Goal: Task Accomplishment & Management: Use online tool/utility

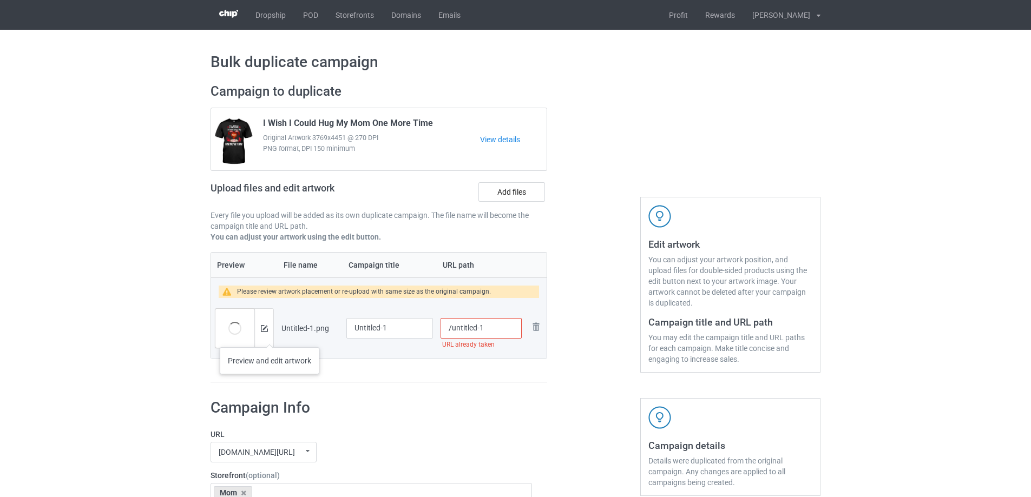
click at [269, 337] on div at bounding box center [263, 328] width 19 height 39
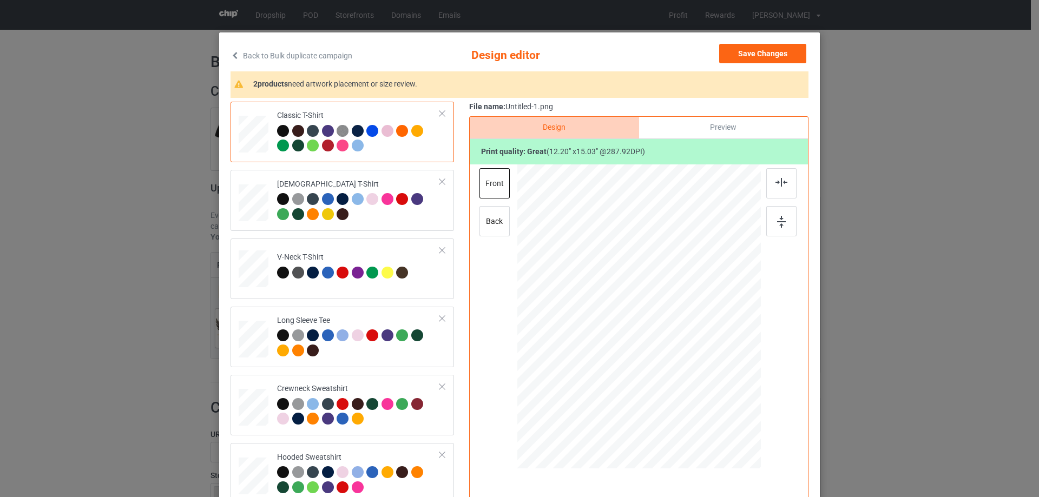
scroll to position [54, 0]
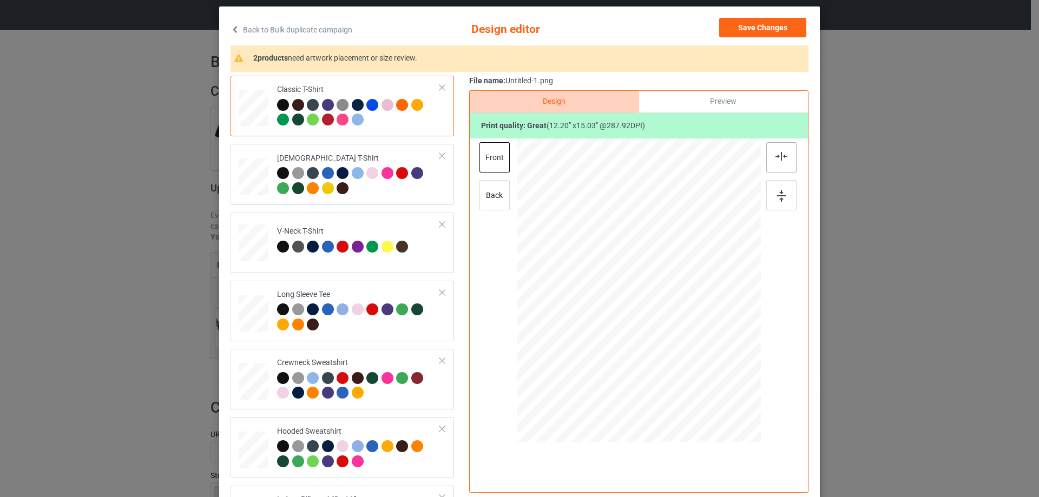
click at [792, 166] on div at bounding box center [781, 157] width 30 height 30
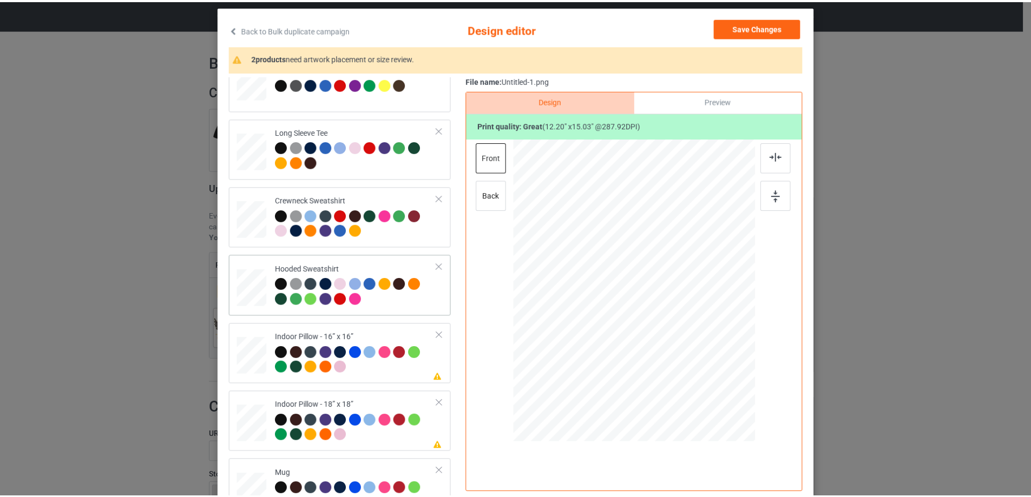
scroll to position [186, 0]
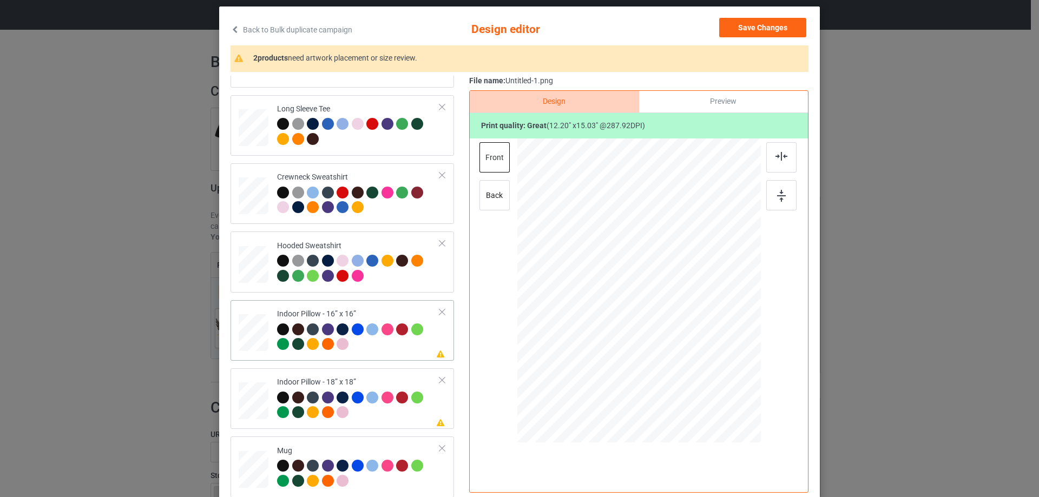
click at [309, 312] on div "Indoor Pillow - 16” x 16”" at bounding box center [358, 329] width 163 height 41
drag, startPoint x: 706, startPoint y: 380, endPoint x: 703, endPoint y: 370, distance: 10.5
click at [703, 370] on div at bounding box center [705, 373] width 9 height 9
click at [726, 100] on div "Preview" at bounding box center [723, 102] width 169 height 22
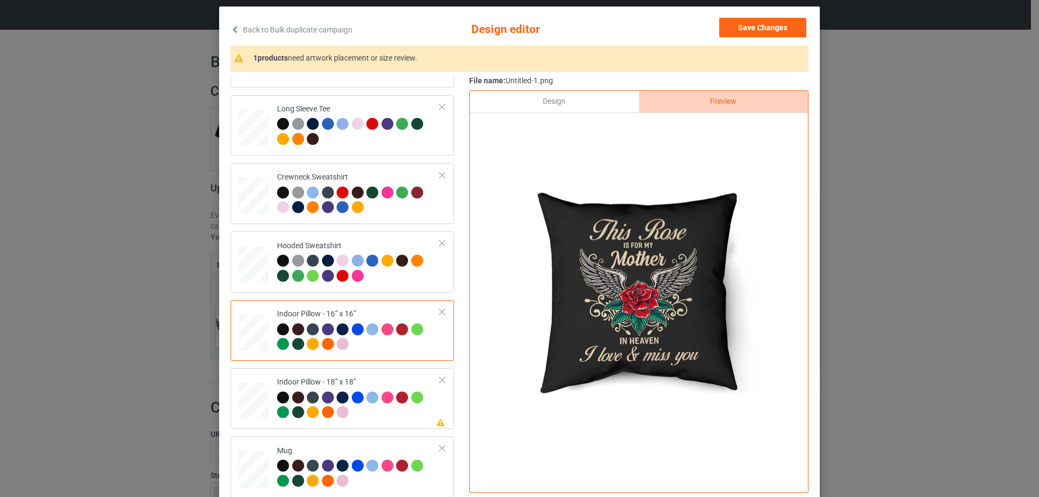
click at [590, 101] on div "Design" at bounding box center [554, 102] width 169 height 22
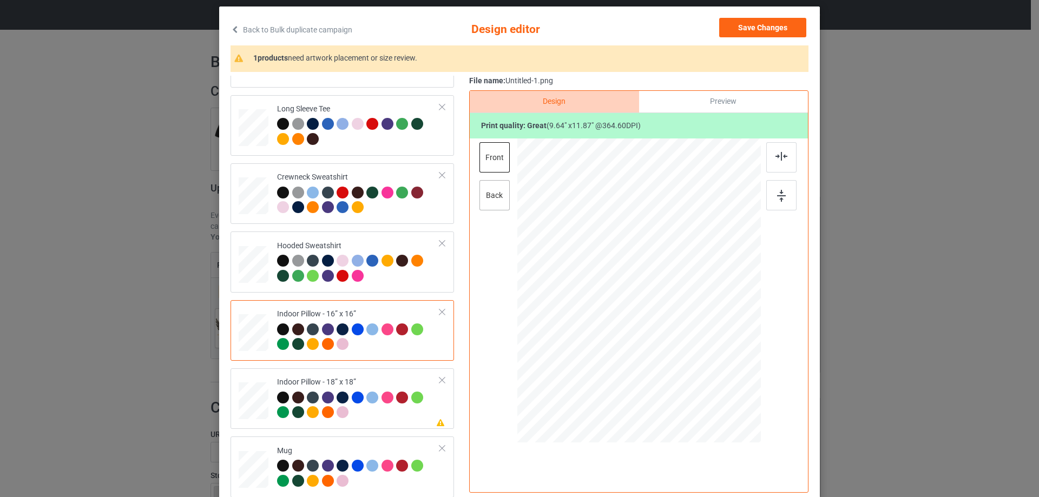
click at [487, 192] on div "back" at bounding box center [494, 195] width 30 height 30
drag, startPoint x: 708, startPoint y: 385, endPoint x: 704, endPoint y: 377, distance: 9.2
click at [704, 377] on div at bounding box center [706, 374] width 9 height 9
click at [357, 369] on div "Please review artwork placement Indoor Pillow - 18” x 18”" at bounding box center [341, 398] width 223 height 61
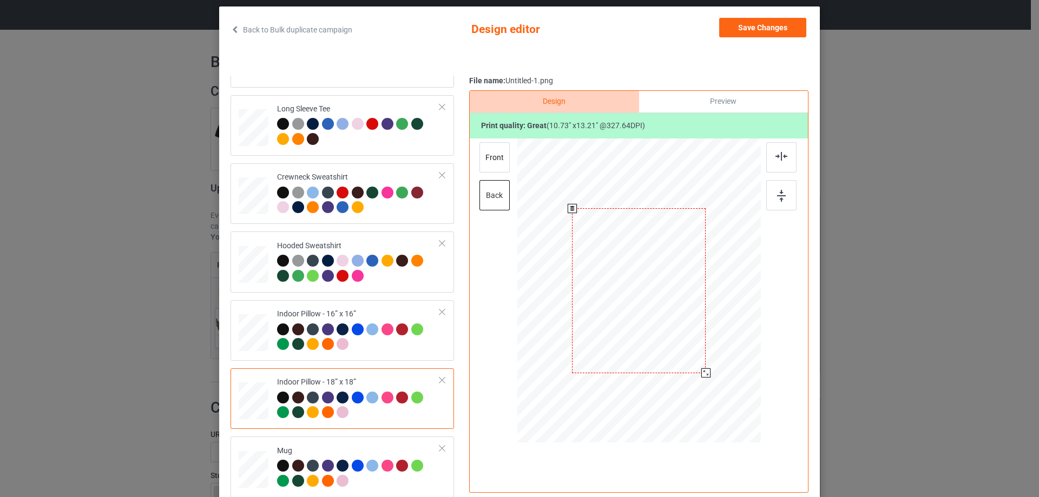
drag, startPoint x: 706, startPoint y: 379, endPoint x: 702, endPoint y: 371, distance: 9.7
click at [702, 371] on div at bounding box center [705, 372] width 9 height 9
click at [490, 162] on div "front" at bounding box center [494, 157] width 30 height 30
drag, startPoint x: 707, startPoint y: 378, endPoint x: 703, endPoint y: 370, distance: 9.2
click at [703, 370] on div at bounding box center [705, 373] width 9 height 9
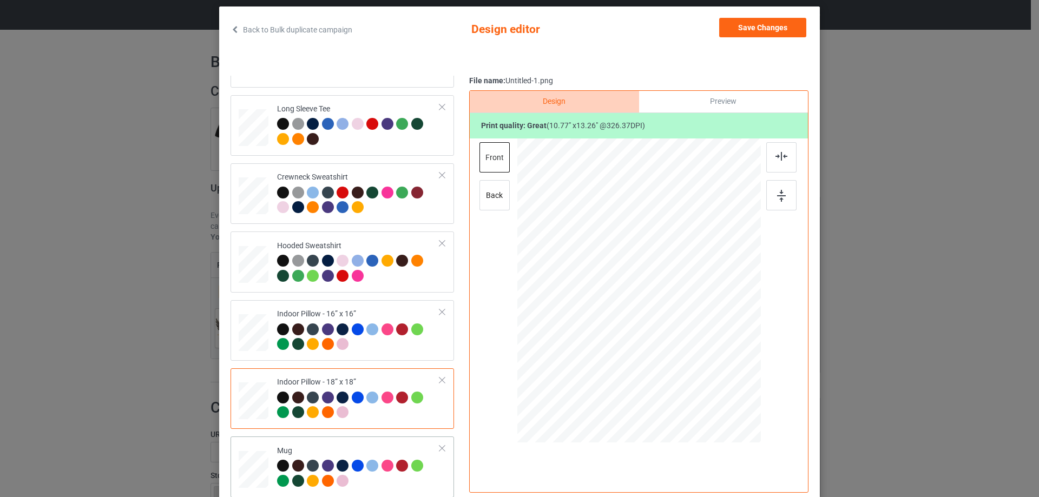
click at [379, 437] on div "Mug" at bounding box center [341, 467] width 223 height 61
drag, startPoint x: 763, startPoint y: 26, endPoint x: 756, endPoint y: 50, distance: 24.8
click at [764, 26] on button "Save Changes" at bounding box center [762, 27] width 87 height 19
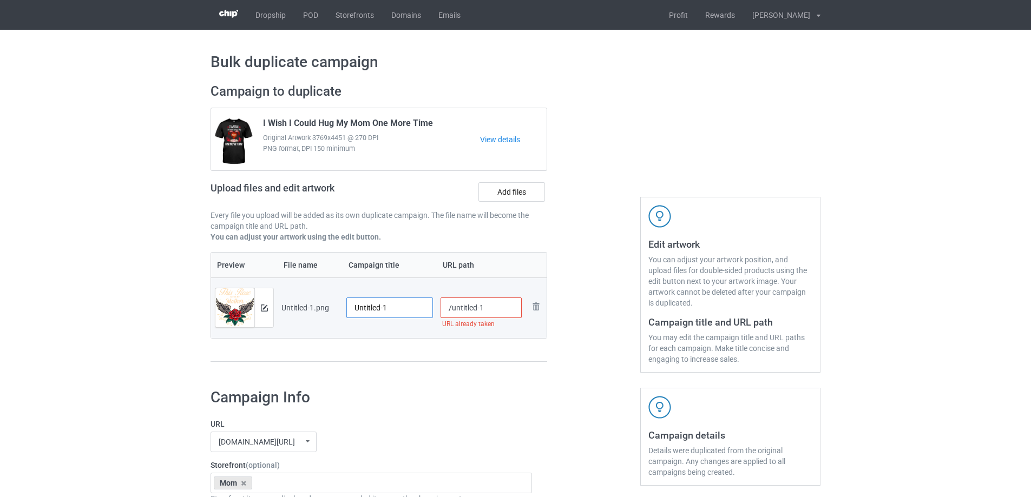
click at [379, 304] on input "Untitled-1" at bounding box center [389, 308] width 87 height 21
paste input "This Rose Is For My Mother In Heaven I Love And Miss You"
type input "This Rose Is For My Mother In Heaven I Love And Miss You"
click at [416, 357] on div "Preview File name Campaign title URL path Preview and edit artwork Untitled-1.p…" at bounding box center [378, 307] width 337 height 110
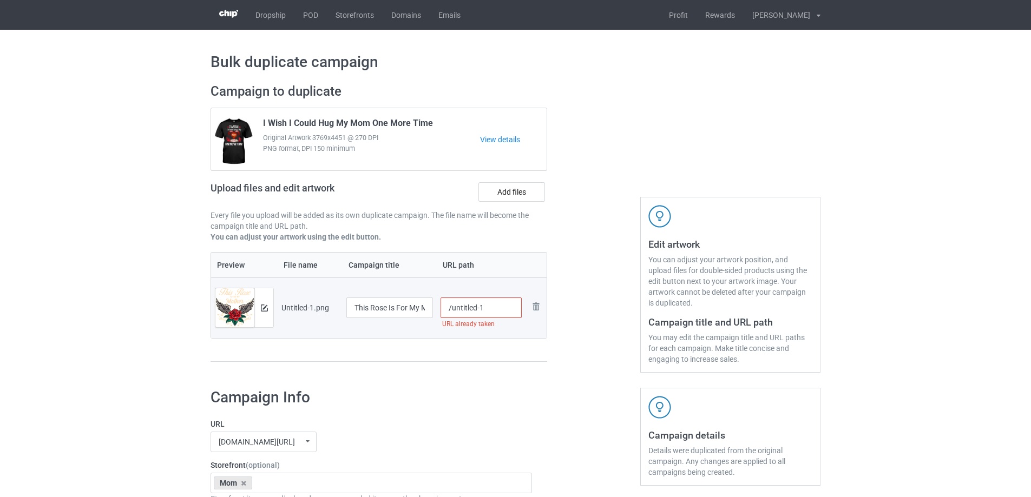
drag, startPoint x: 453, startPoint y: 308, endPoint x: 497, endPoint y: 306, distance: 44.4
click at [497, 306] on input "/untitled-1" at bounding box center [481, 308] width 82 height 21
drag, startPoint x: 465, startPoint y: 308, endPoint x: 490, endPoint y: 313, distance: 25.4
click at [490, 313] on input "/mtri3" at bounding box center [481, 308] width 82 height 21
drag, startPoint x: 464, startPoint y: 310, endPoint x: 486, endPoint y: 311, distance: 22.7
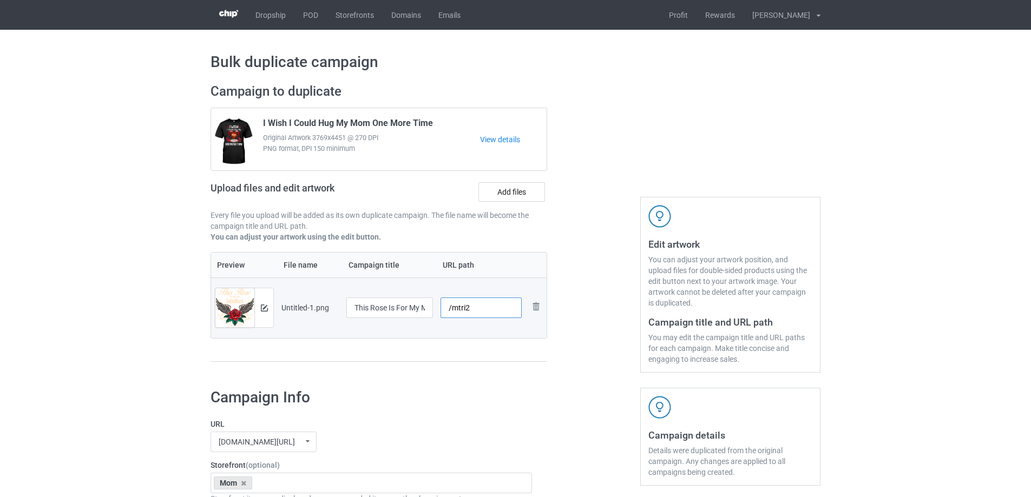
click at [486, 311] on input "/mtri2" at bounding box center [481, 308] width 82 height 21
type input "/mtri3"
click at [509, 373] on div "Campaign to duplicate I Wish I Could Hug My Mom One More Time Original Artwork …" at bounding box center [379, 228] width 352 height 305
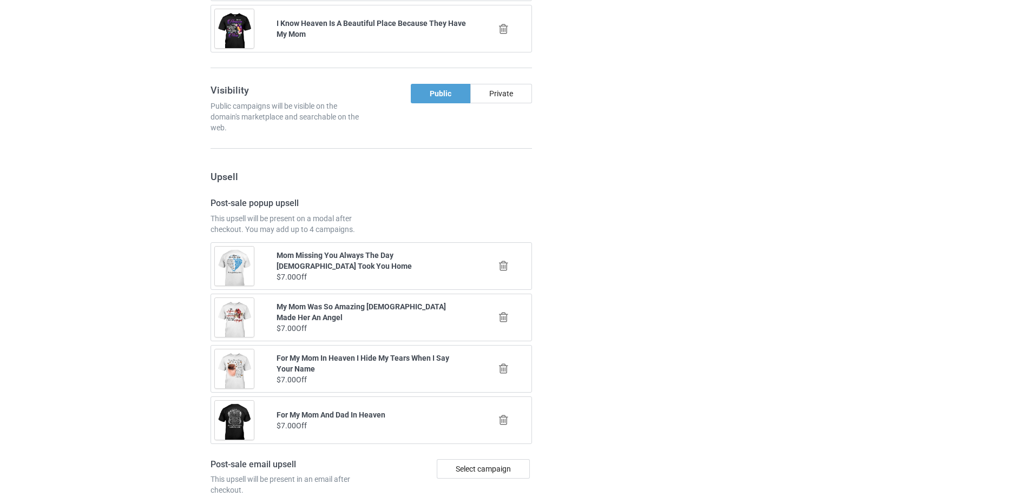
scroll to position [1260, 0]
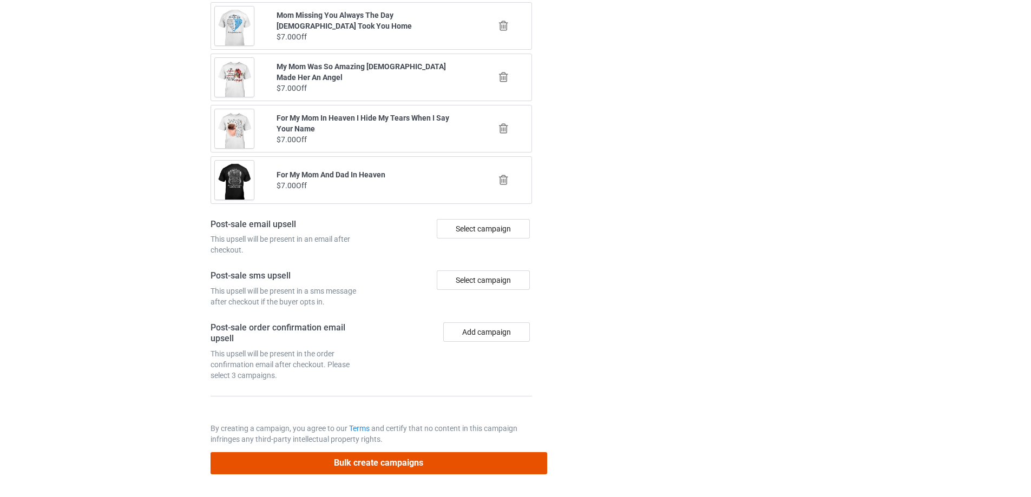
click at [464, 462] on button "Bulk create campaigns" at bounding box center [378, 463] width 337 height 22
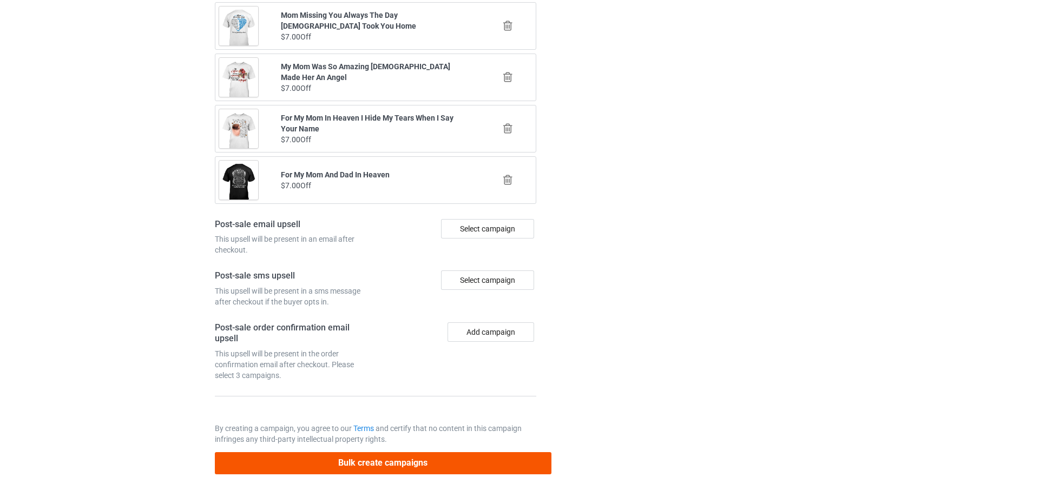
scroll to position [0, 0]
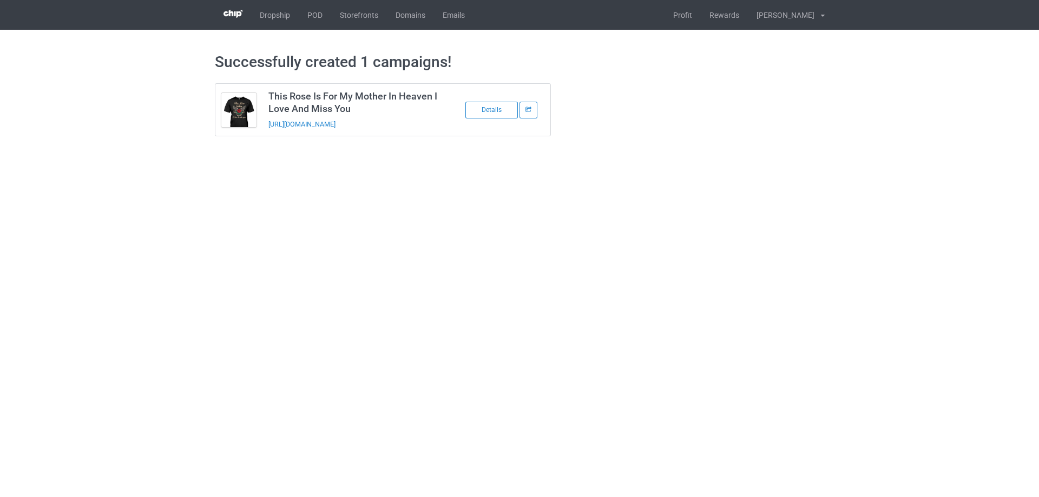
drag, startPoint x: 418, startPoint y: 129, endPoint x: 265, endPoint y: 134, distance: 153.2
click at [265, 134] on td "This Rose Is For My Mother In Heaven I Love And Miss You [URL][DOMAIN_NAME]" at bounding box center [353, 110] width 183 height 52
copy link "[URL][DOMAIN_NAME]"
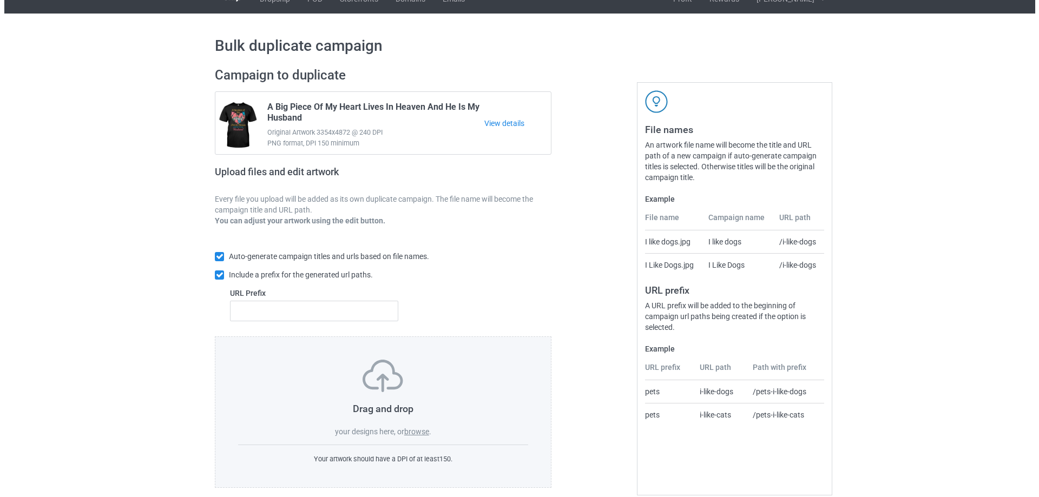
scroll to position [30, 0]
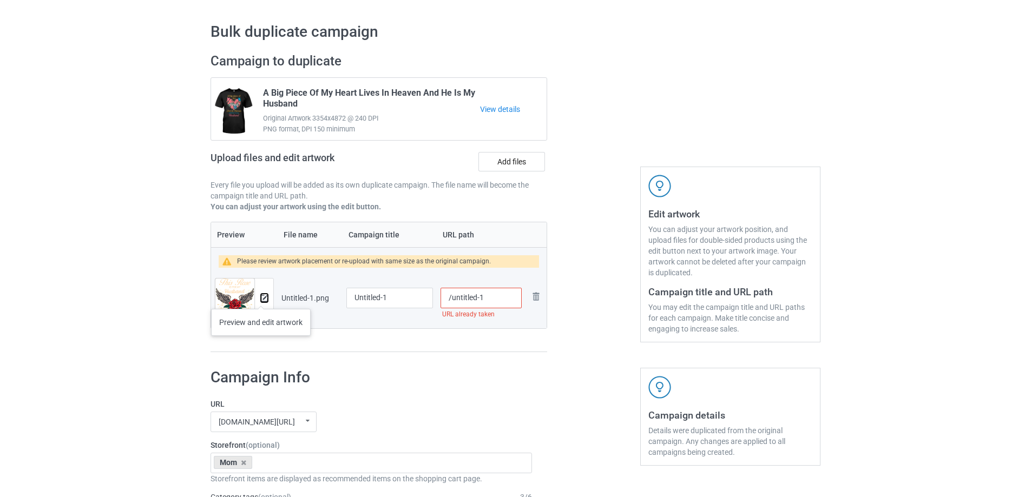
click at [262, 298] on img at bounding box center [264, 298] width 7 height 7
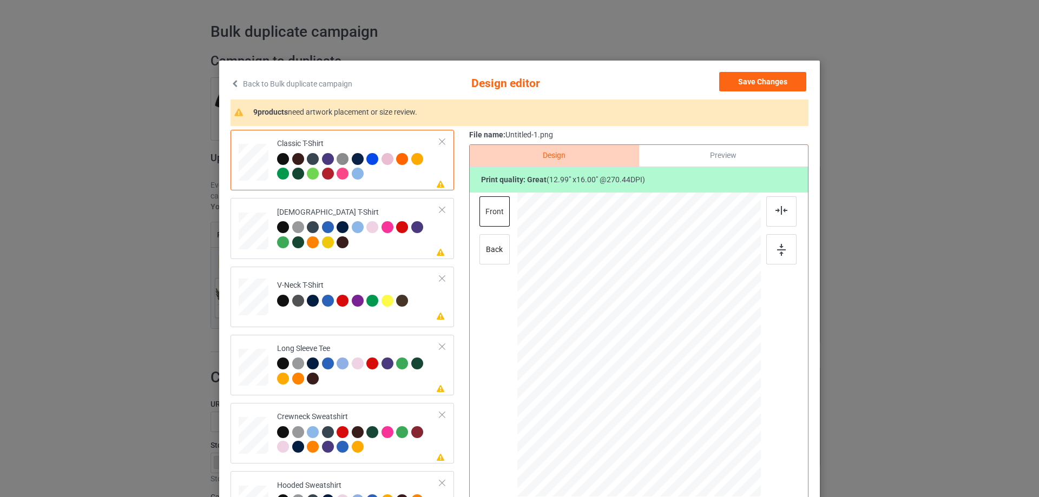
click at [461, 308] on div "Please review artwork placement Classic T-Shirt Please review artwork placement…" at bounding box center [519, 341] width 578 height 422
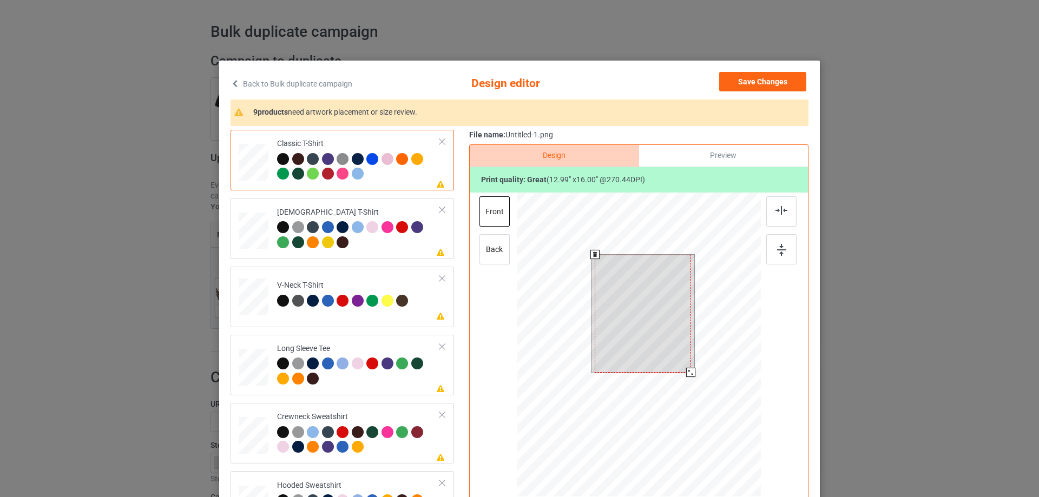
click at [669, 309] on div at bounding box center [643, 314] width 96 height 118
click at [688, 368] on div at bounding box center [687, 369] width 9 height 9
drag, startPoint x: 663, startPoint y: 349, endPoint x: 663, endPoint y: 339, distance: 10.3
click at [663, 339] on div at bounding box center [642, 310] width 90 height 111
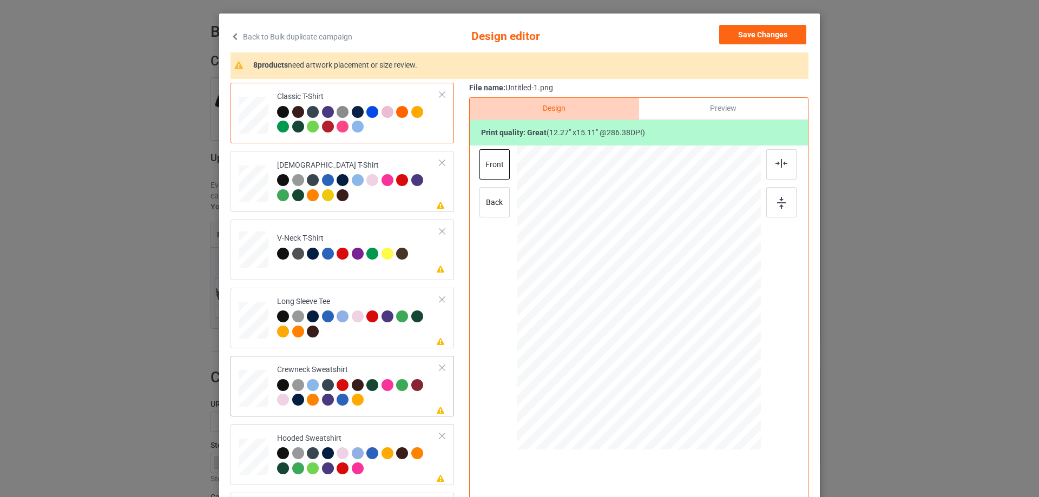
scroll to position [108, 0]
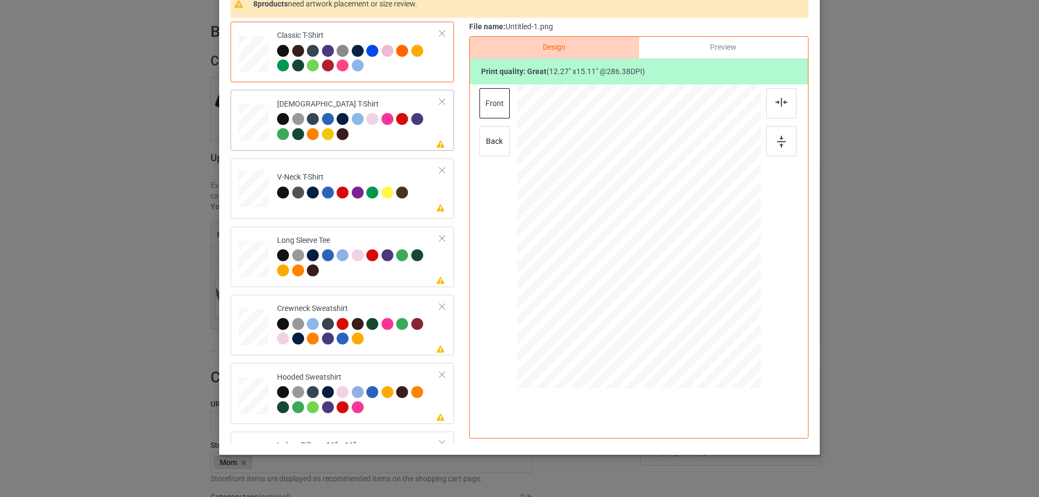
click at [388, 136] on div at bounding box center [358, 128] width 163 height 30
click at [789, 106] on div at bounding box center [781, 103] width 30 height 30
click at [385, 210] on td "Please review artwork placement V-Neck T-Shirt" at bounding box center [358, 187] width 175 height 48
click at [779, 109] on div at bounding box center [781, 103] width 30 height 30
click at [391, 235] on td "Please review artwork placement Long Sleeve Tee" at bounding box center [358, 257] width 175 height 52
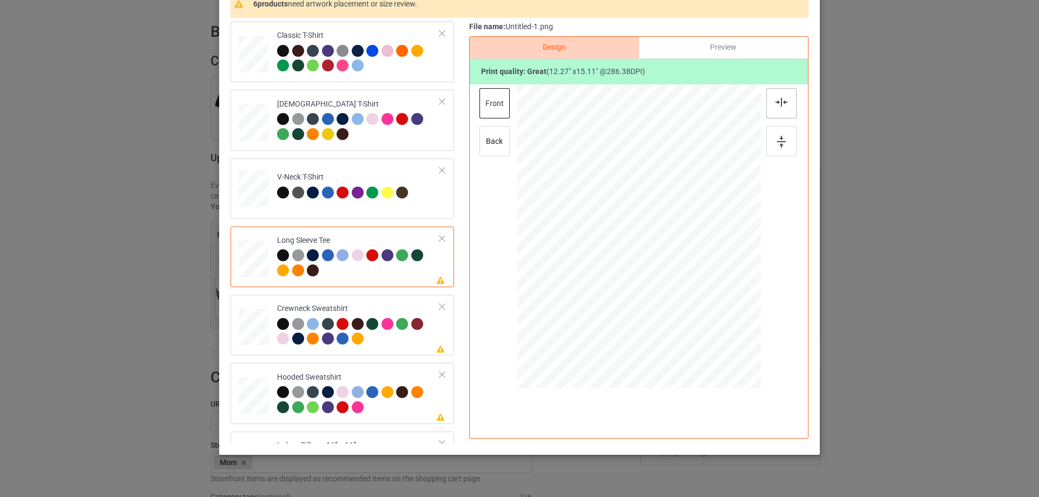
click at [786, 106] on div at bounding box center [781, 103] width 30 height 30
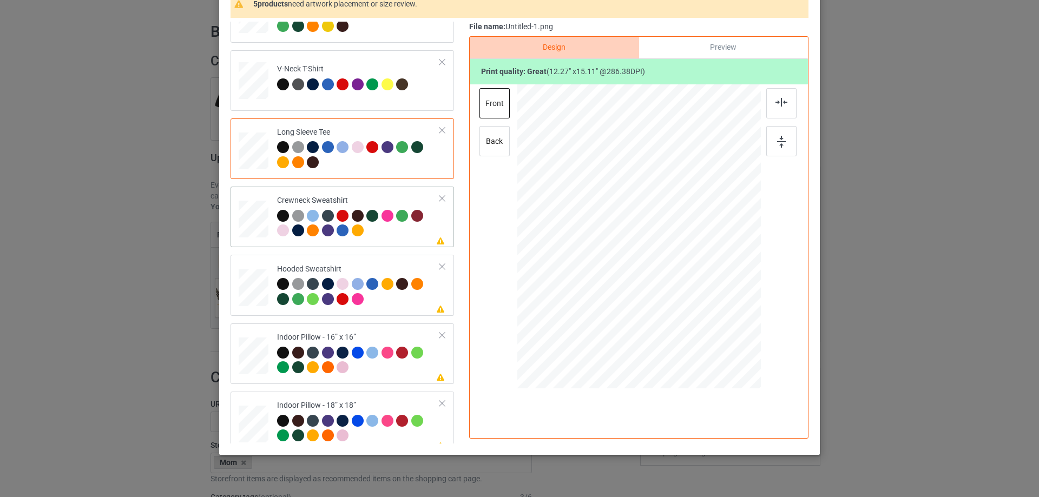
click at [399, 245] on div "Please review artwork placement Crewneck Sweatshirt" at bounding box center [341, 217] width 223 height 61
click at [777, 100] on img at bounding box center [781, 102] width 12 height 9
click at [388, 301] on div at bounding box center [358, 293] width 163 height 30
click at [779, 104] on img at bounding box center [781, 102] width 12 height 9
click at [371, 338] on div "Indoor Pillow - 16” x 16”" at bounding box center [358, 352] width 163 height 41
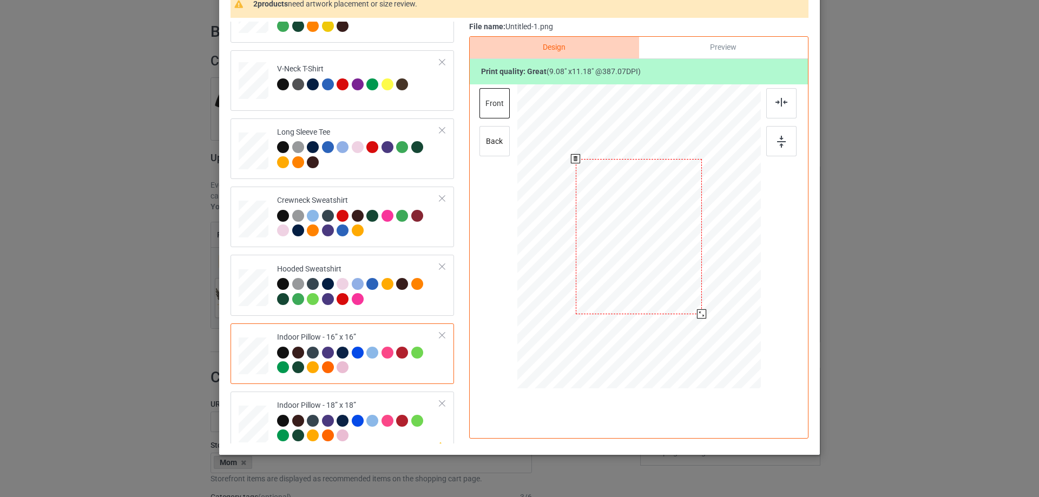
drag, startPoint x: 707, startPoint y: 326, endPoint x: 701, endPoint y: 311, distance: 16.3
click at [701, 311] on div at bounding box center [701, 313] width 9 height 9
click at [698, 315] on div at bounding box center [702, 315] width 9 height 9
click at [725, 43] on div "Preview" at bounding box center [723, 48] width 169 height 22
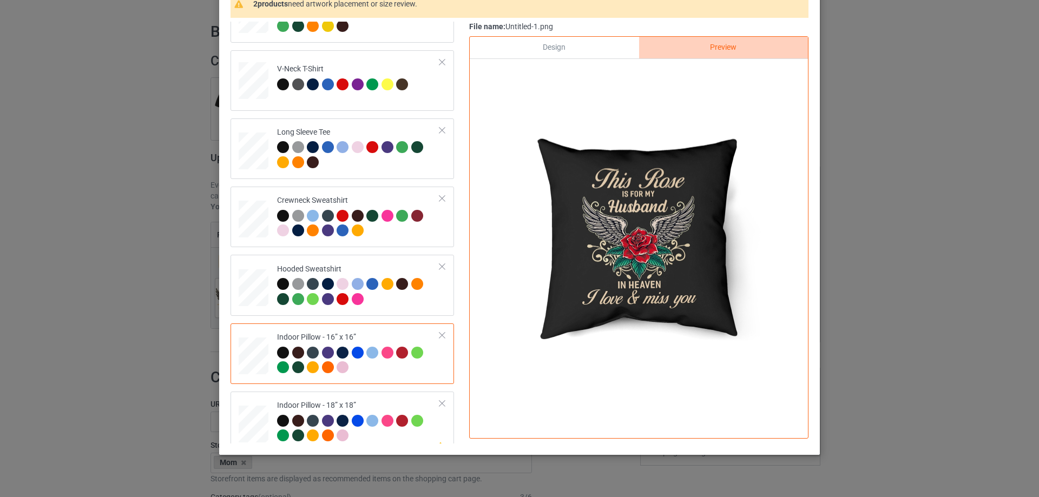
click at [590, 48] on div "Design" at bounding box center [554, 48] width 169 height 22
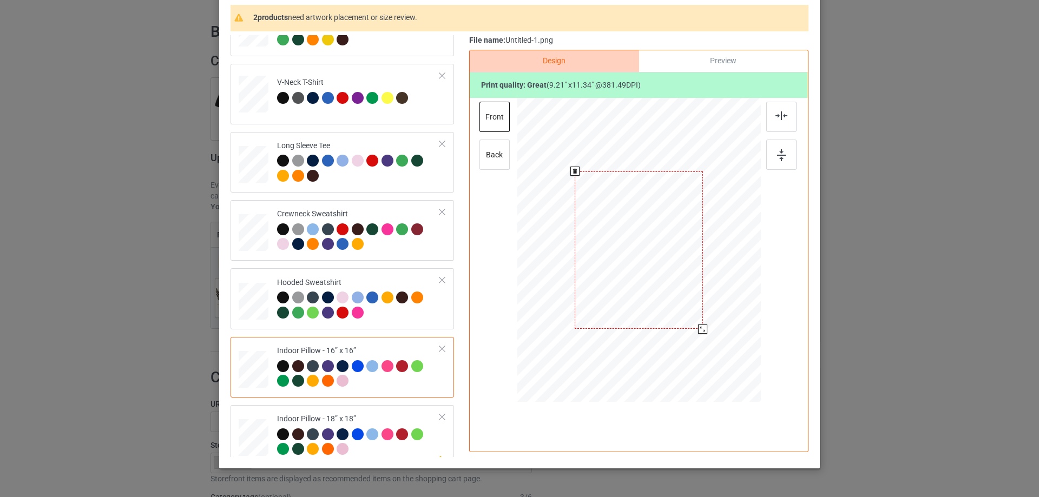
scroll to position [54, 0]
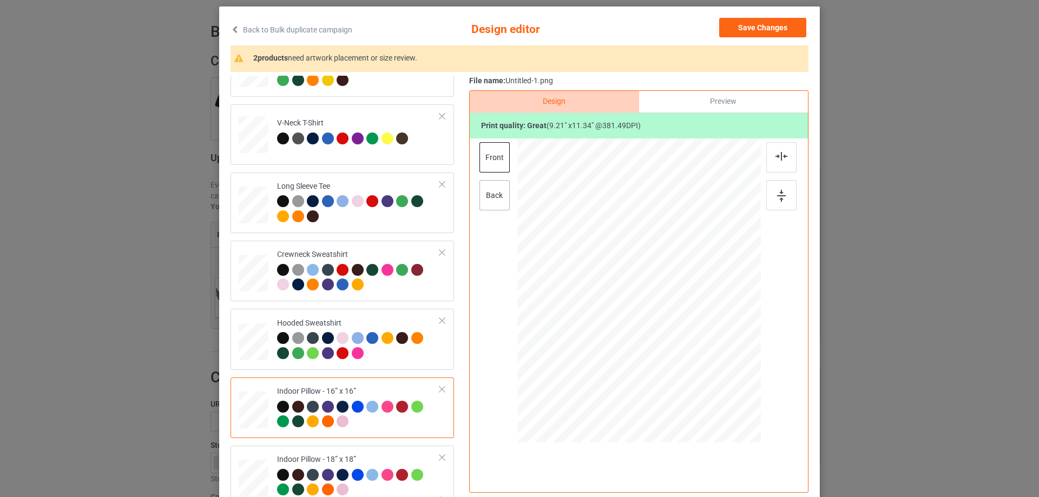
click at [496, 189] on div "back" at bounding box center [494, 195] width 30 height 30
drag, startPoint x: 707, startPoint y: 382, endPoint x: 702, endPoint y: 368, distance: 14.6
click at [702, 368] on div at bounding box center [702, 369] width 9 height 9
click at [328, 452] on td "Please review artwork placement Indoor Pillow - 18” x 18”" at bounding box center [358, 476] width 175 height 52
drag, startPoint x: 708, startPoint y: 382, endPoint x: 701, endPoint y: 368, distance: 15.7
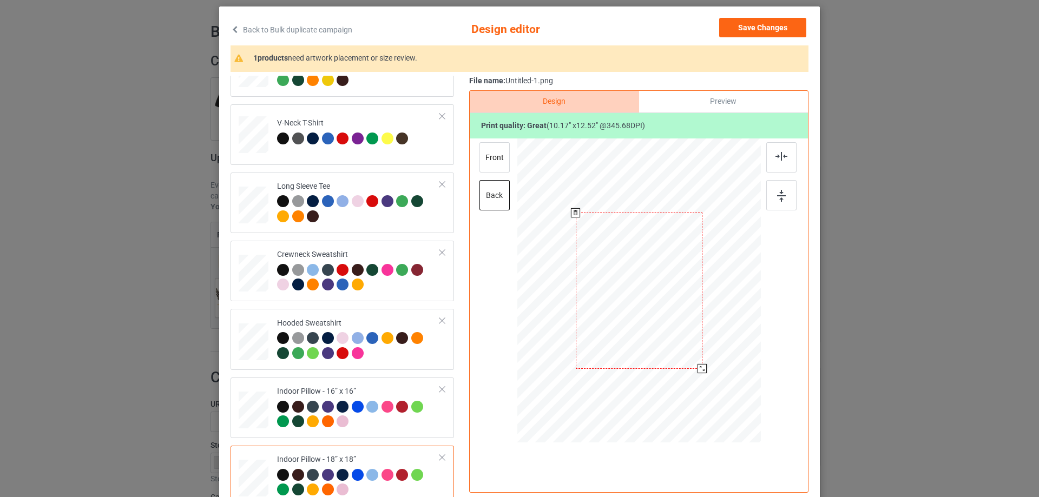
click at [701, 368] on div at bounding box center [701, 368] width 9 height 9
click at [491, 163] on div "front" at bounding box center [494, 157] width 30 height 30
drag, startPoint x: 707, startPoint y: 380, endPoint x: 701, endPoint y: 365, distance: 16.3
click at [701, 365] on div at bounding box center [701, 368] width 9 height 9
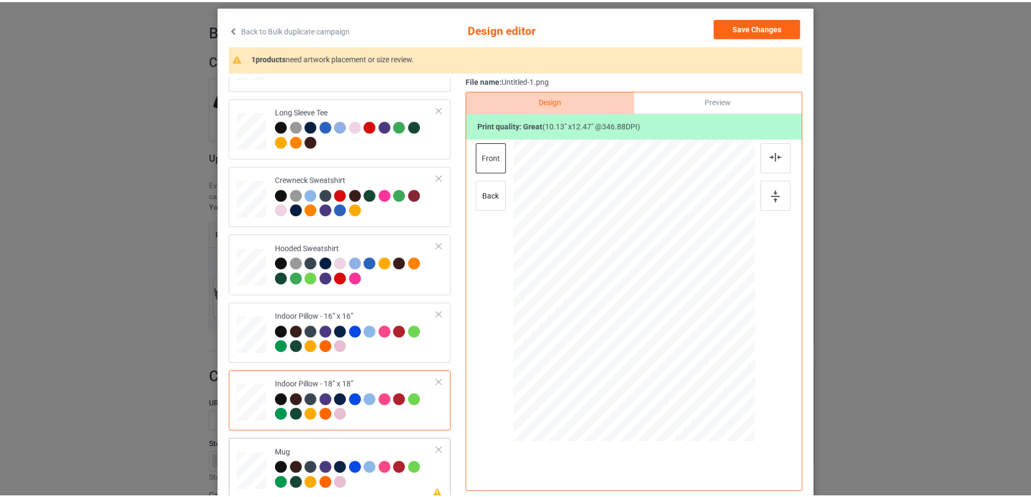
scroll to position [186, 0]
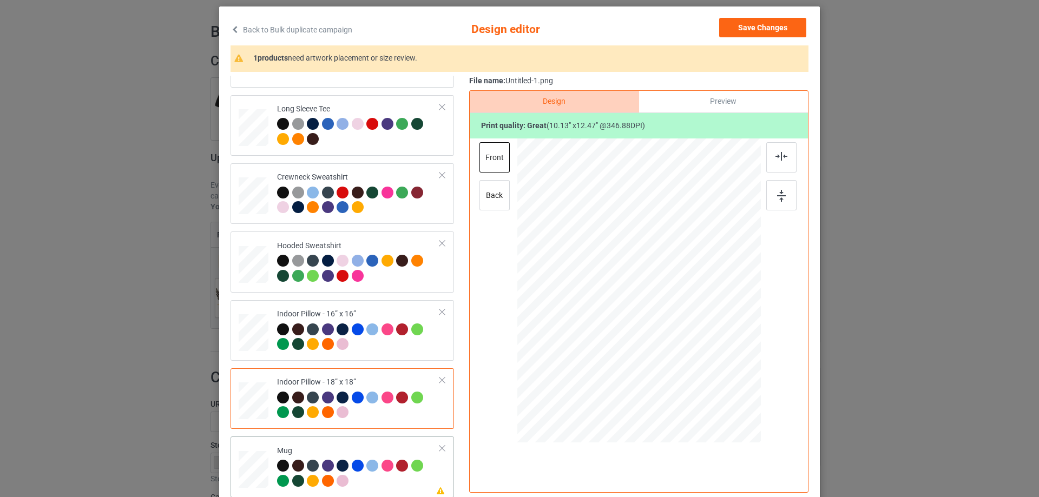
click at [252, 446] on td at bounding box center [255, 467] width 32 height 52
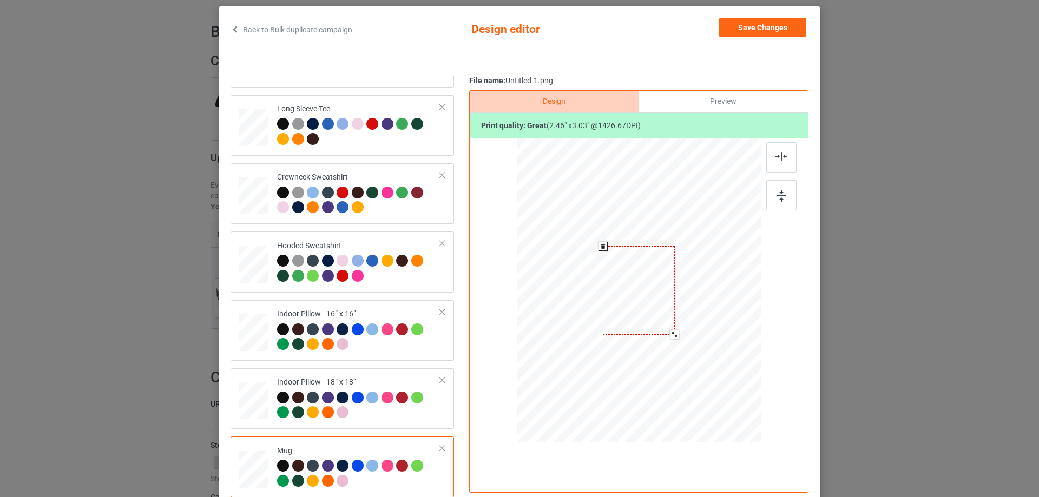
drag, startPoint x: 706, startPoint y: 383, endPoint x: 678, endPoint y: 328, distance: 61.0
click at [678, 328] on div at bounding box center [638, 290] width 243 height 101
drag, startPoint x: 658, startPoint y: 321, endPoint x: 725, endPoint y: 320, distance: 67.1
click at [725, 320] on div at bounding box center [706, 289] width 72 height 88
click at [781, 194] on img at bounding box center [781, 196] width 9 height 12
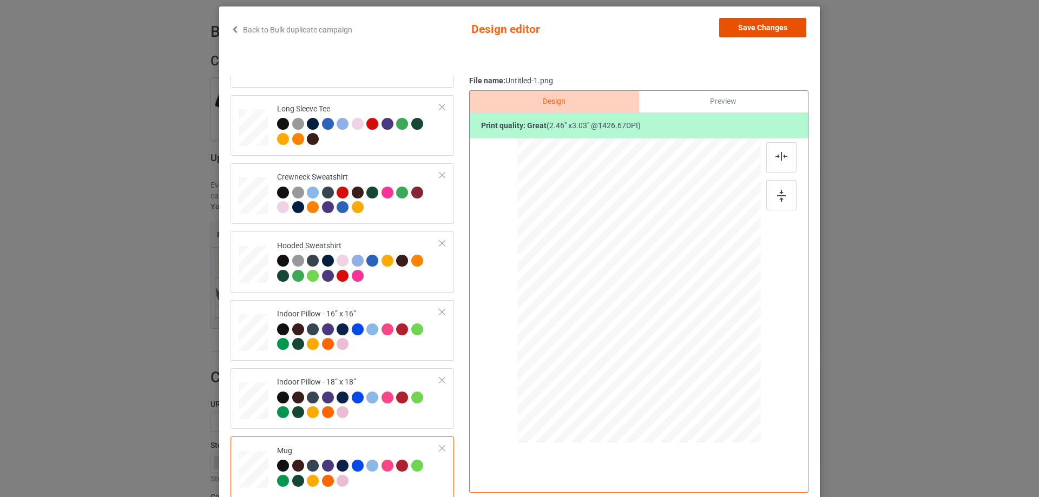
click at [784, 28] on button "Save Changes" at bounding box center [762, 27] width 87 height 19
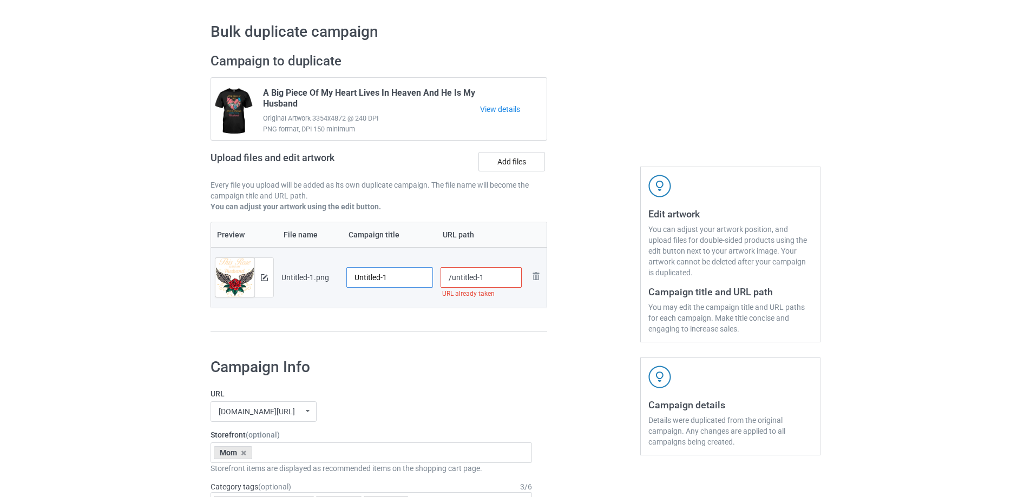
click at [394, 280] on input "Untitled-1" at bounding box center [389, 277] width 87 height 21
paste input "This Rose Is For My Husband In Heaven I Love And Miss You"
type input "This Rose Is For My Husband In Heaven I Love And Miss You"
click at [392, 322] on div "Preview File name Campaign title URL path Preview and edit artwork Untitled-1.p…" at bounding box center [378, 277] width 337 height 110
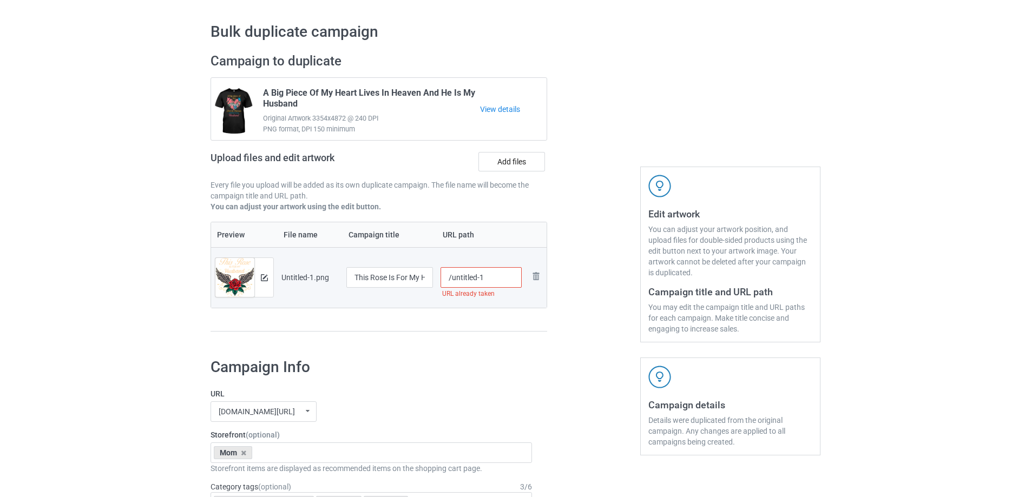
drag, startPoint x: 452, startPoint y: 277, endPoint x: 510, endPoint y: 274, distance: 58.0
click at [510, 274] on input "/untitled-1" at bounding box center [481, 277] width 82 height 21
drag, startPoint x: 463, startPoint y: 280, endPoint x: 499, endPoint y: 288, distance: 36.6
click at [492, 286] on input "/htri3" at bounding box center [481, 277] width 82 height 21
drag, startPoint x: 462, startPoint y: 281, endPoint x: 472, endPoint y: 290, distance: 13.8
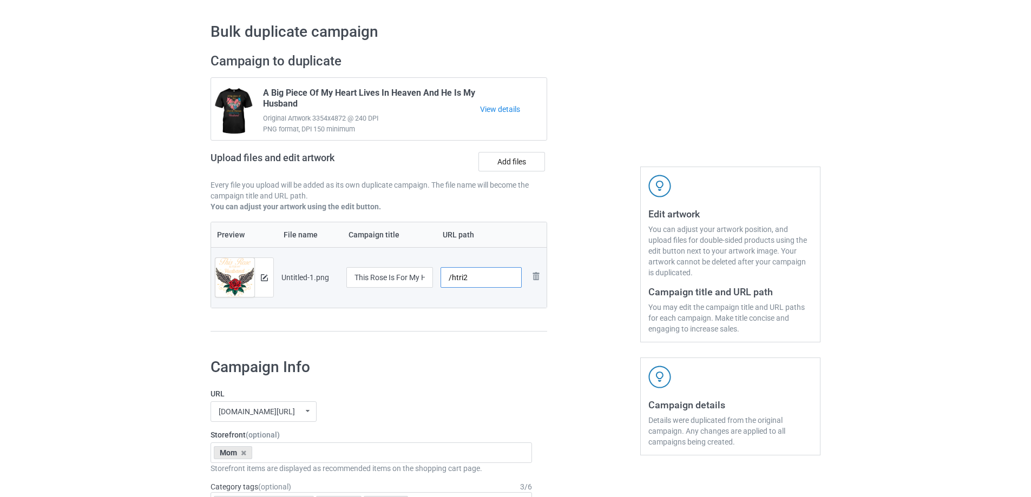
click at [471, 284] on input "/htri2" at bounding box center [481, 277] width 82 height 21
type input "/htri3"
click at [483, 323] on div "Preview File name Campaign title URL path Preview and edit artwork Untitled-1.p…" at bounding box center [378, 277] width 337 height 110
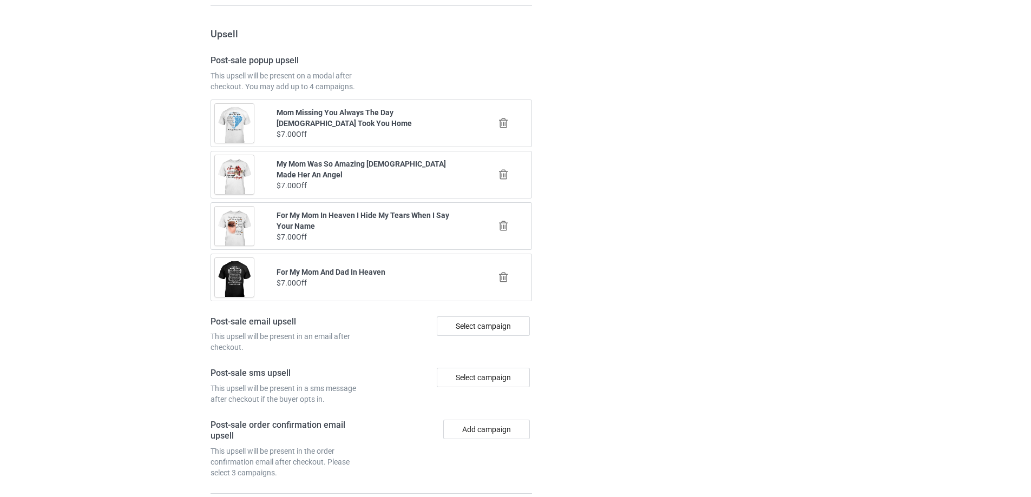
scroll to position [1260, 0]
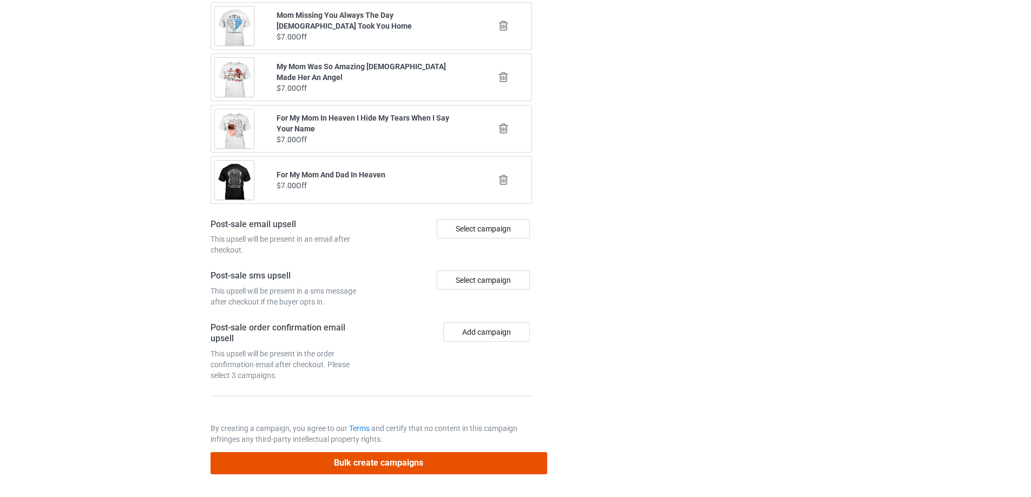
click at [441, 465] on button "Bulk create campaigns" at bounding box center [378, 463] width 337 height 22
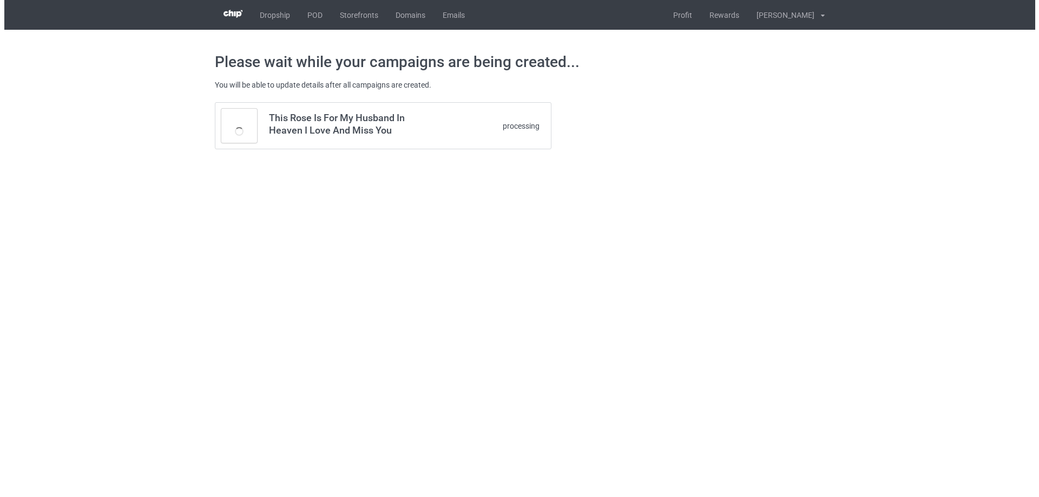
scroll to position [0, 0]
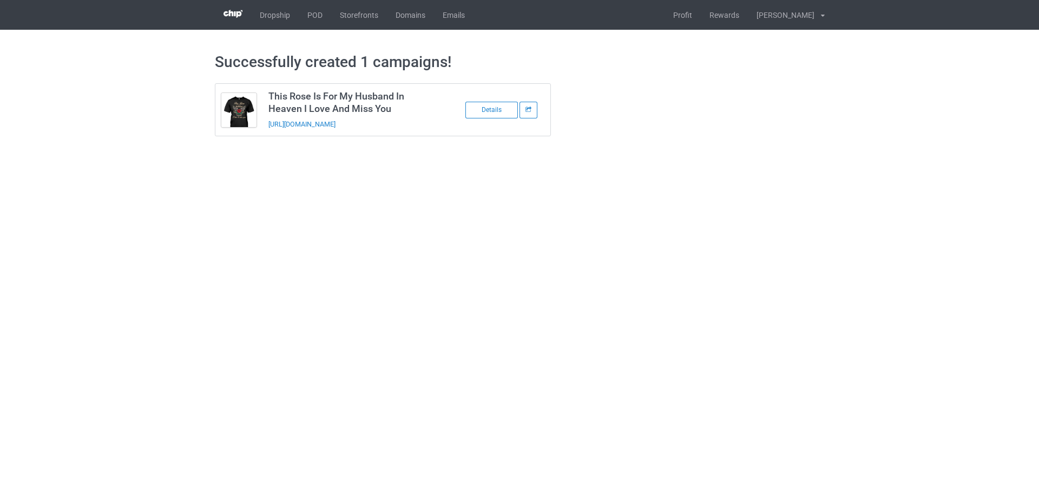
drag, startPoint x: 379, startPoint y: 128, endPoint x: 261, endPoint y: 131, distance: 117.5
click at [261, 131] on tbody "This Rose Is For My Husband In Heaven I Love And Miss You https://www.sendinglo…" at bounding box center [382, 110] width 335 height 52
click at [410, 131] on td "This Rose Is For My Husband In Heaven I Love And Miss You https://www.sendinglo…" at bounding box center [353, 110] width 183 height 52
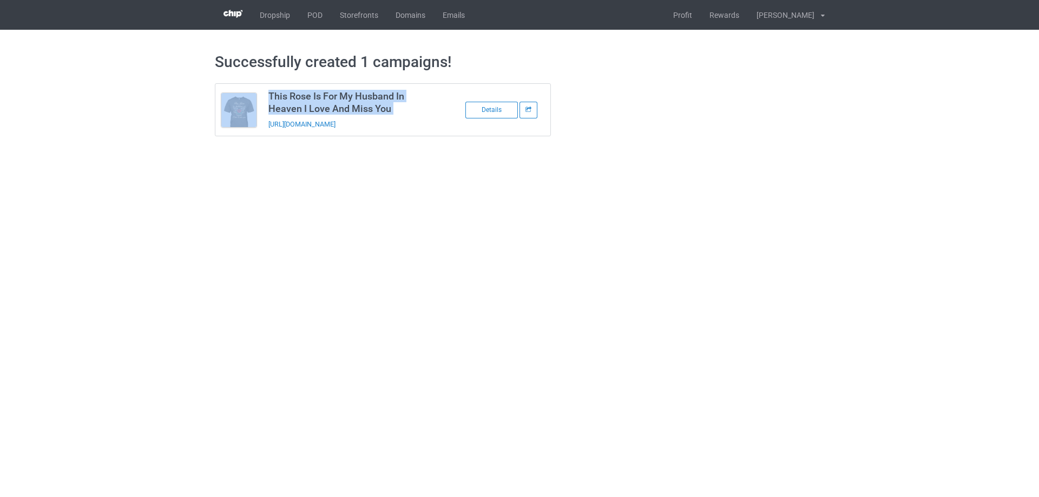
copy tbody "This Rose Is For My Husband In Heaven I Love And Miss You"
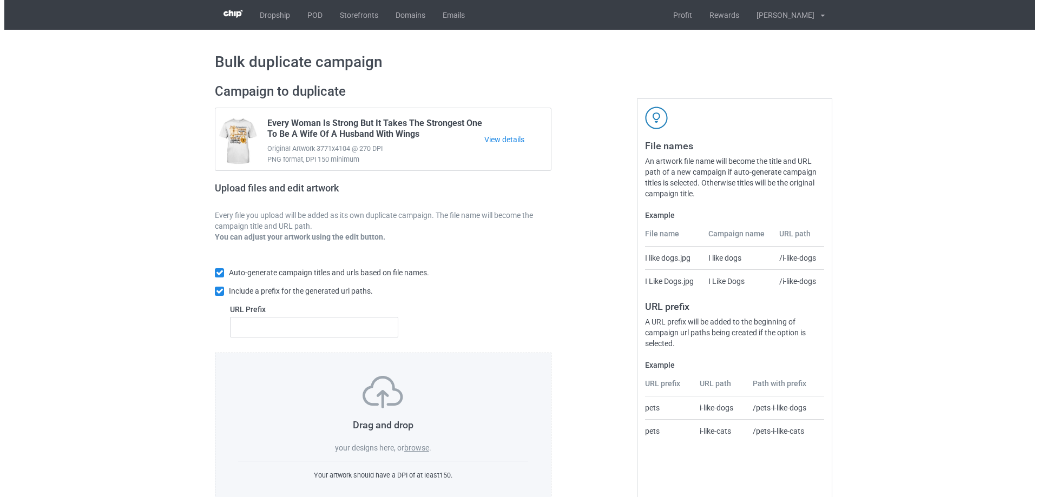
scroll to position [30, 0]
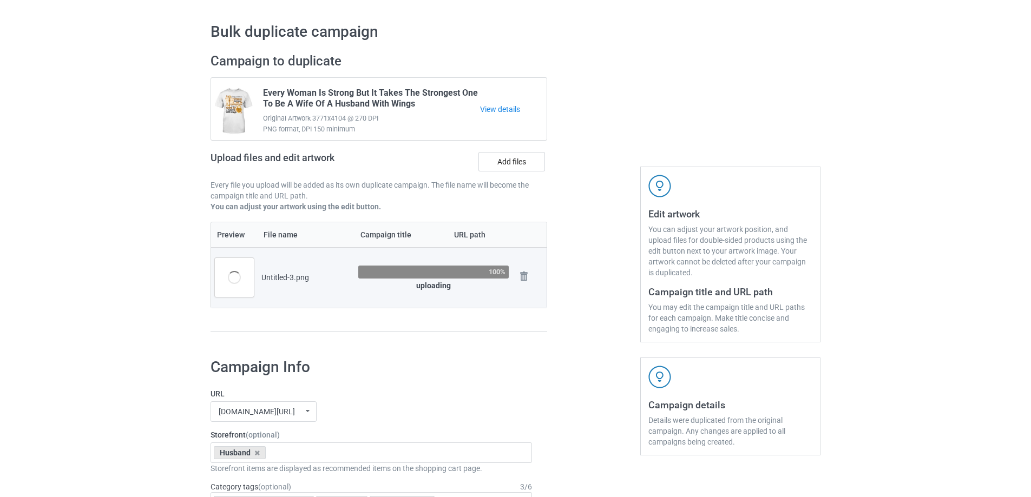
click at [275, 281] on div "Untitled-3.png" at bounding box center [305, 277] width 89 height 11
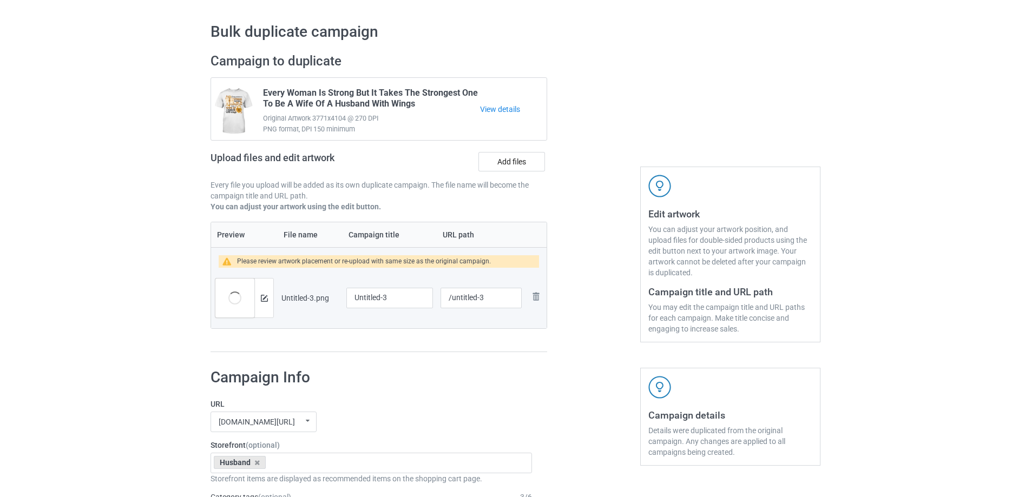
click at [316, 296] on div "Untitled-3.png" at bounding box center [309, 298] width 57 height 11
click at [296, 307] on td "Untitled-3.png" at bounding box center [310, 298] width 65 height 61
click at [266, 301] on img at bounding box center [264, 298] width 7 height 7
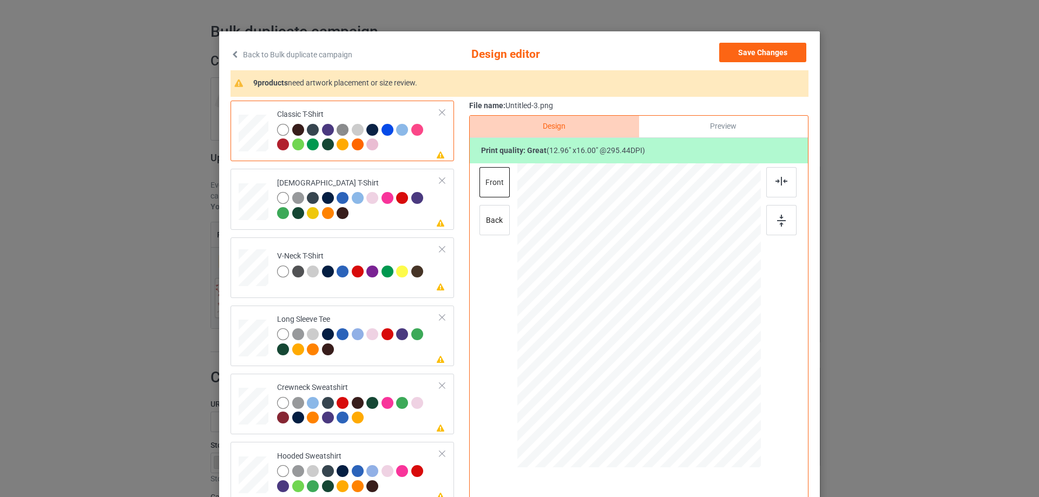
scroll to position [54, 0]
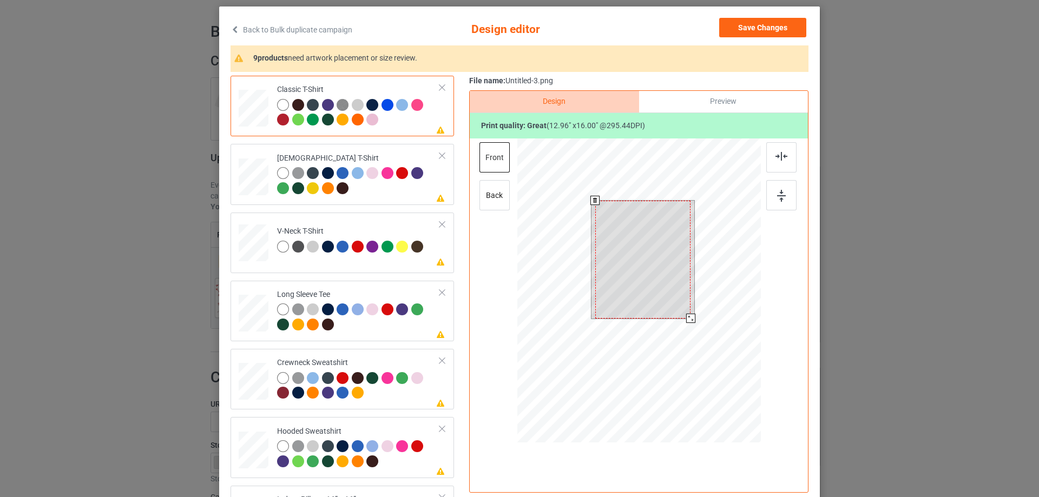
click at [640, 268] on div at bounding box center [642, 260] width 95 height 118
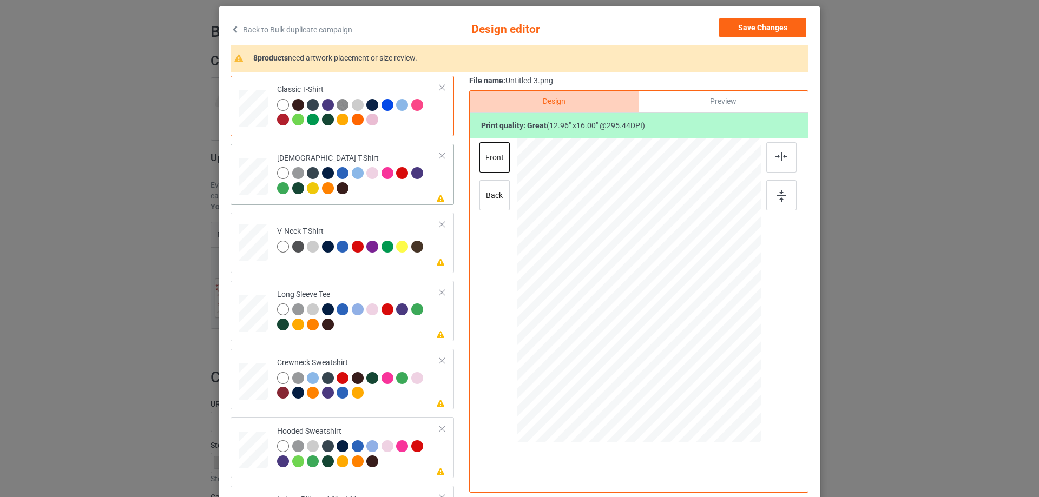
click at [388, 197] on div at bounding box center [358, 182] width 163 height 30
click at [631, 274] on div at bounding box center [638, 279] width 281 height 281
click at [418, 268] on div "Please review artwork placement V-Neck T-Shirt" at bounding box center [341, 243] width 223 height 61
click at [638, 269] on div at bounding box center [642, 270] width 102 height 125
click at [376, 328] on div at bounding box center [358, 319] width 163 height 30
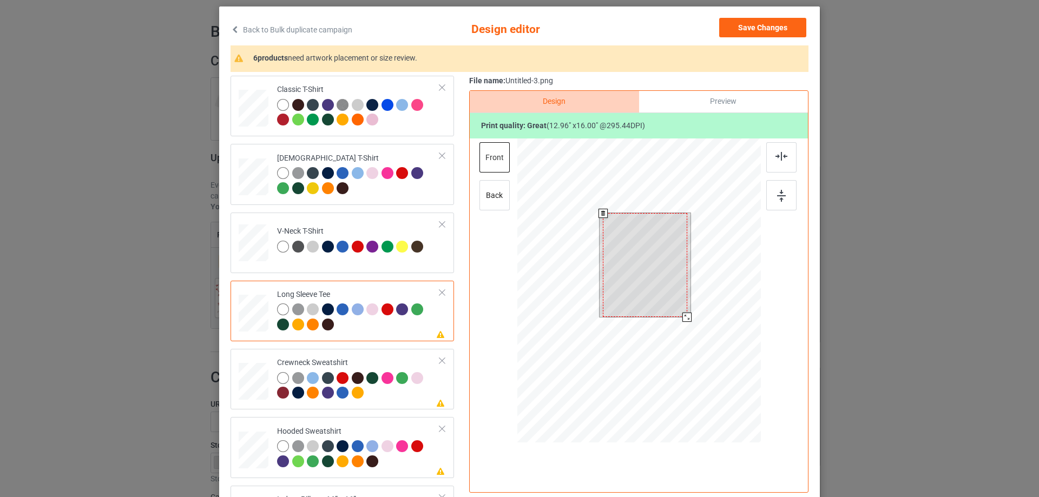
click at [644, 289] on div at bounding box center [645, 265] width 84 height 104
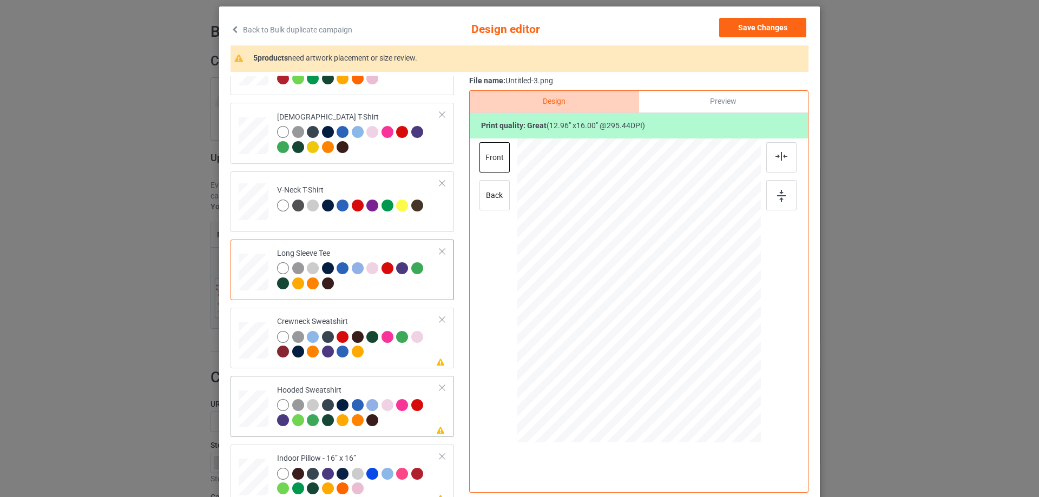
scroll to position [108, 0]
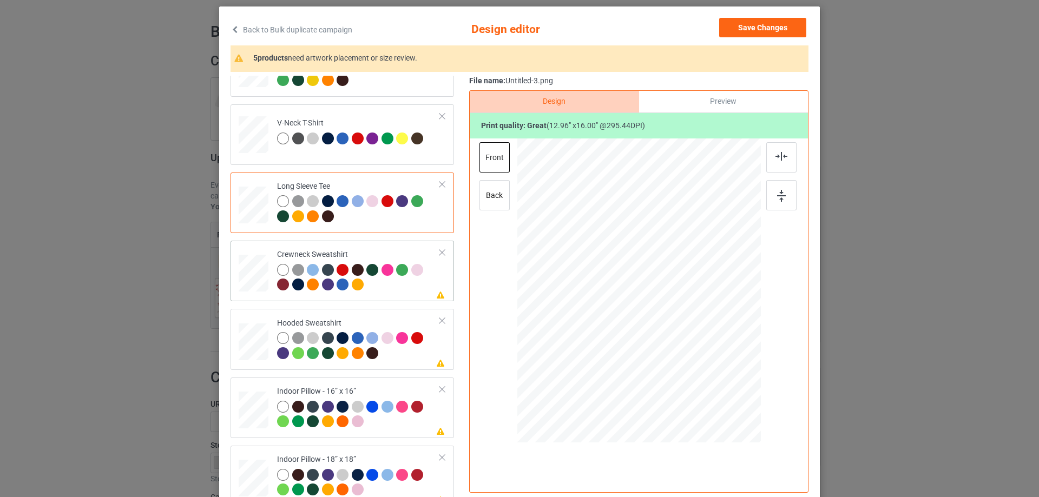
click at [420, 295] on td "Please review artwork placement Crewneck Sweatshirt" at bounding box center [358, 271] width 175 height 52
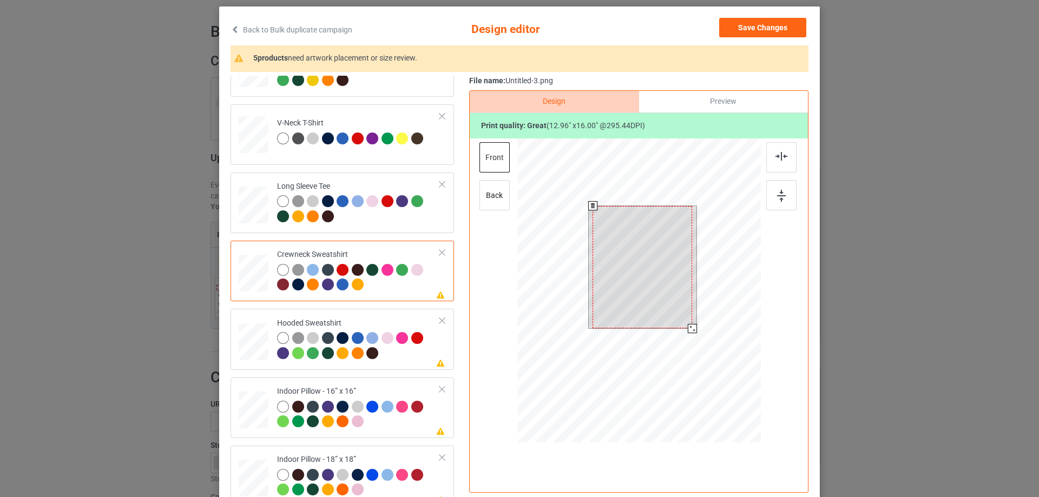
click at [650, 266] on div at bounding box center [642, 267] width 100 height 123
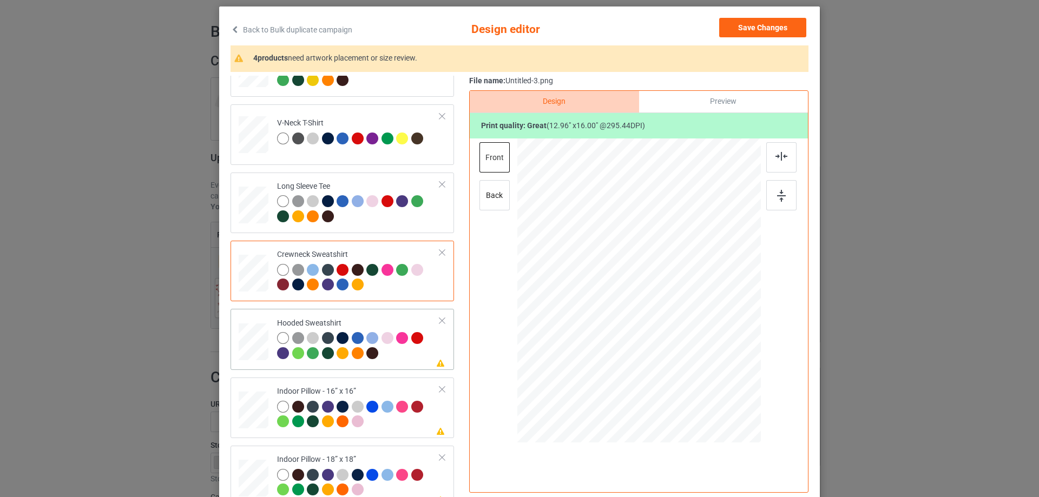
click at [408, 350] on div at bounding box center [358, 347] width 163 height 30
click at [629, 277] on div at bounding box center [642, 263] width 81 height 100
click at [370, 383] on td "Please review artwork placement Indoor Pillow - 16” x 16”" at bounding box center [358, 408] width 175 height 52
drag, startPoint x: 707, startPoint y: 384, endPoint x: 705, endPoint y: 372, distance: 11.6
click at [705, 372] on div at bounding box center [705, 372] width 9 height 9
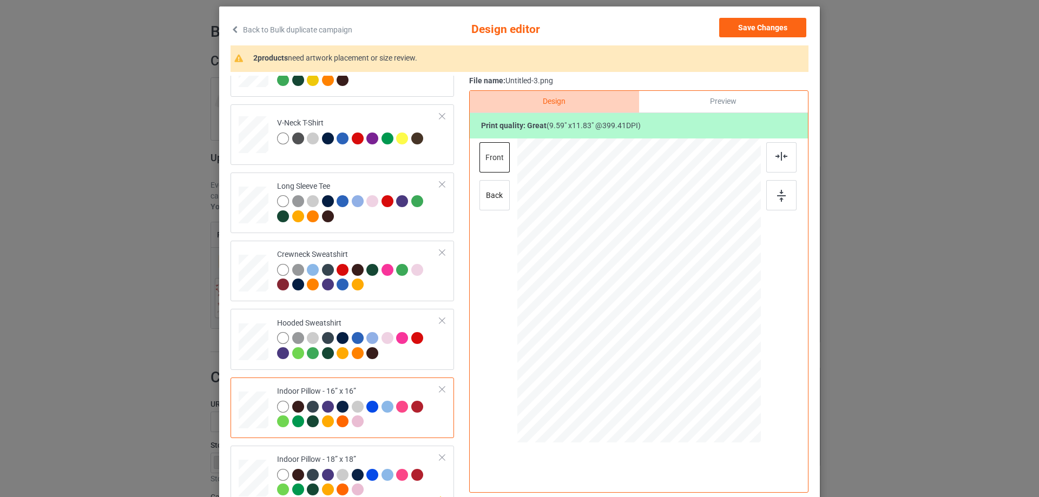
click at [742, 103] on div "Preview" at bounding box center [723, 102] width 169 height 22
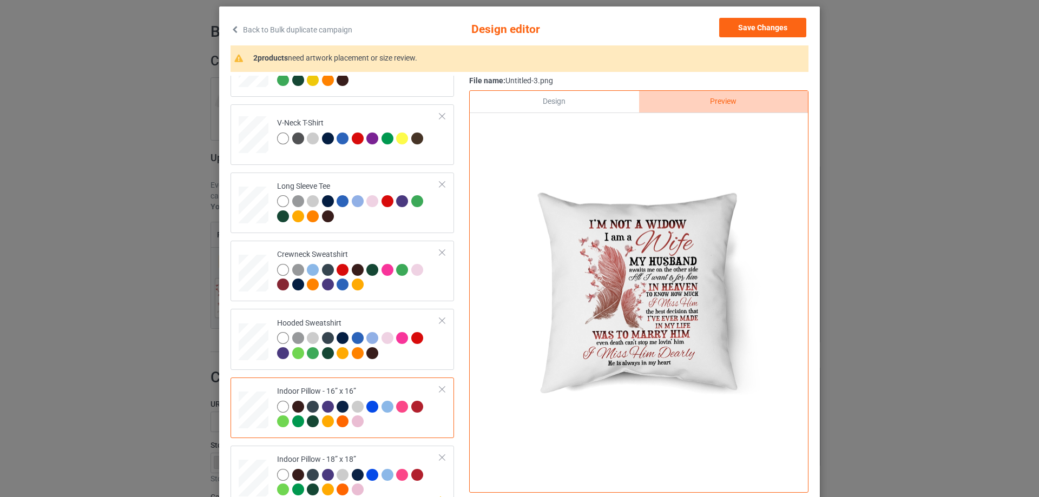
click at [552, 103] on div "Design" at bounding box center [554, 102] width 169 height 22
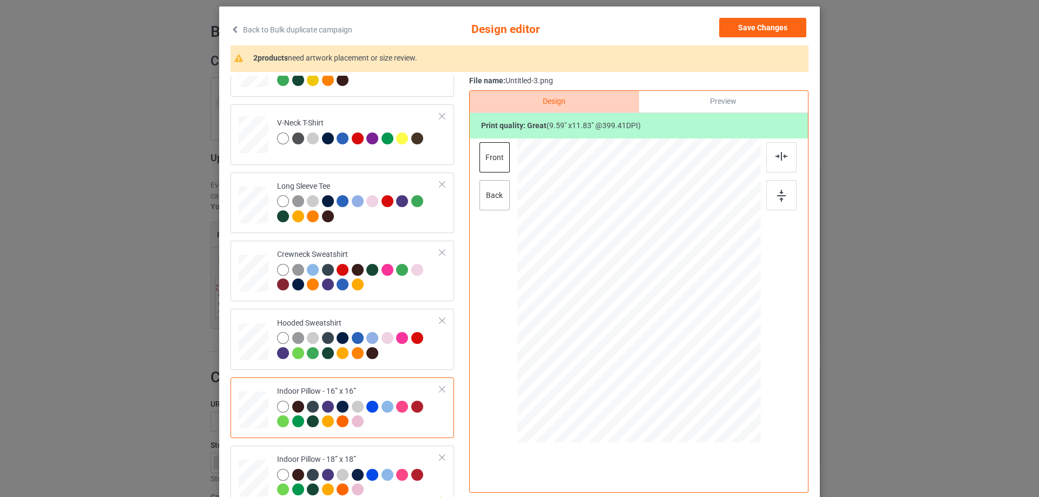
click at [497, 200] on div "back" at bounding box center [494, 195] width 30 height 30
drag, startPoint x: 708, startPoint y: 381, endPoint x: 703, endPoint y: 374, distance: 8.6
click at [703, 374] on div at bounding box center [706, 374] width 9 height 9
click at [363, 449] on div "Please review artwork placement Indoor Pillow - 18” x 18”" at bounding box center [341, 476] width 223 height 61
drag, startPoint x: 705, startPoint y: 383, endPoint x: 703, endPoint y: 374, distance: 8.4
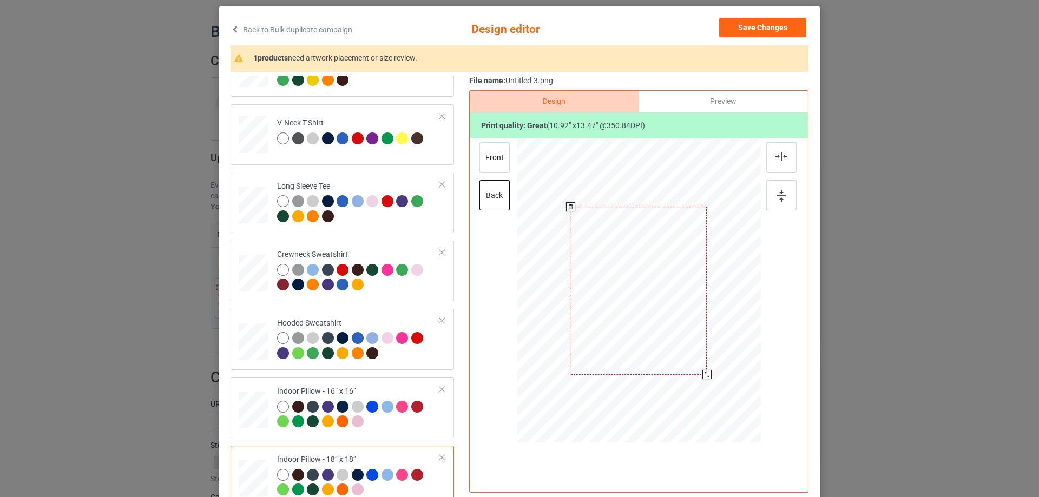
click at [703, 374] on div at bounding box center [706, 374] width 9 height 9
click at [502, 156] on div "front" at bounding box center [494, 157] width 30 height 30
drag, startPoint x: 703, startPoint y: 380, endPoint x: 701, endPoint y: 373, distance: 6.8
click at [703, 373] on div at bounding box center [707, 375] width 9 height 9
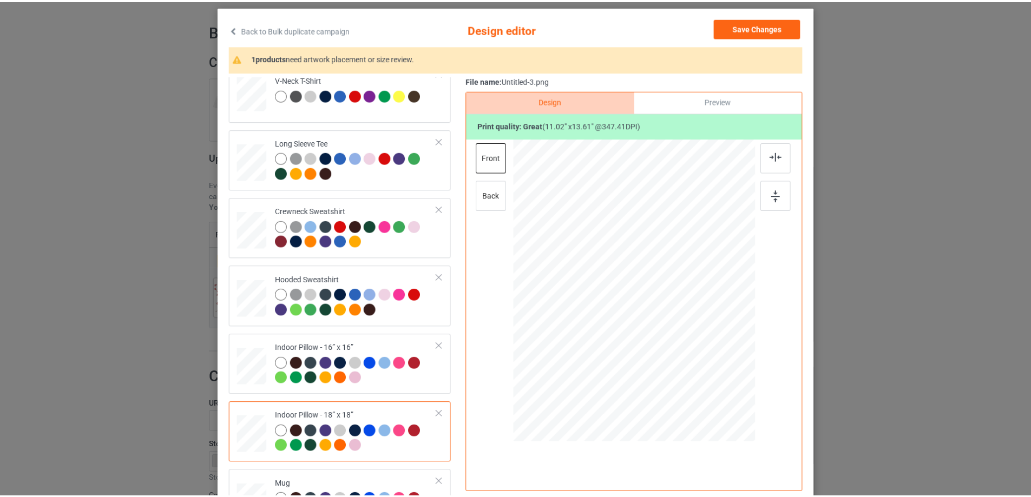
scroll to position [186, 0]
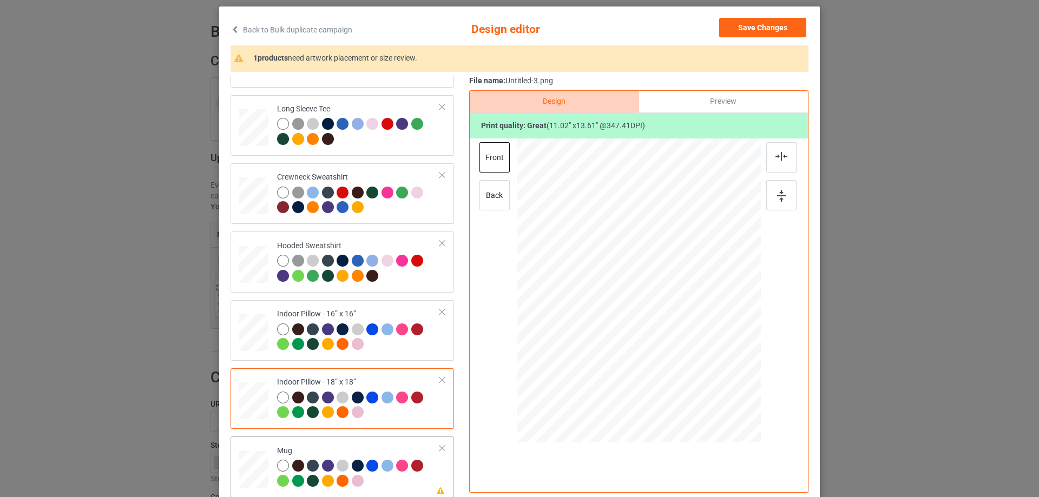
click at [277, 449] on div "Mug" at bounding box center [358, 466] width 163 height 41
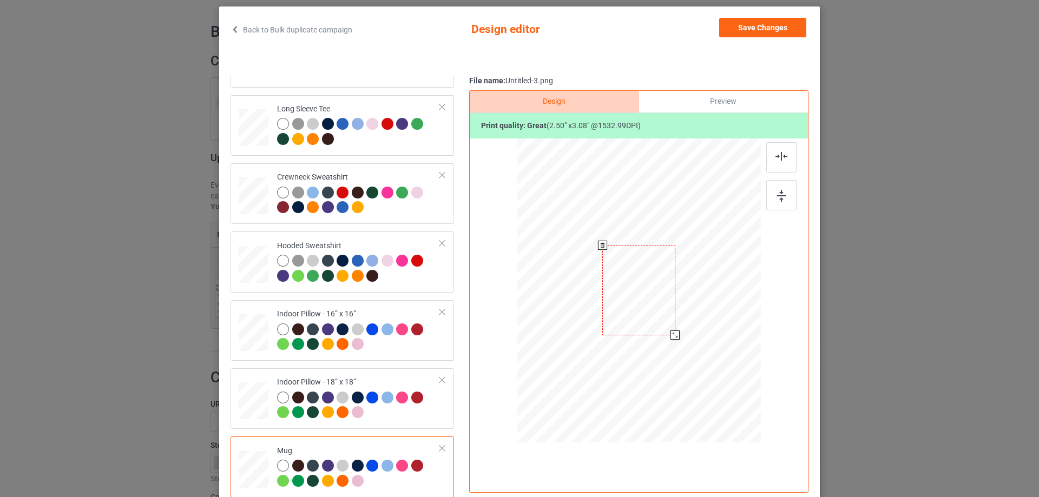
drag, startPoint x: 689, startPoint y: 339, endPoint x: 682, endPoint y: 322, distance: 18.2
click at [682, 322] on div at bounding box center [638, 290] width 243 height 101
drag, startPoint x: 656, startPoint y: 321, endPoint x: 723, endPoint y: 321, distance: 67.1
click at [723, 321] on div at bounding box center [705, 291] width 72 height 90
click at [775, 188] on div at bounding box center [781, 195] width 30 height 30
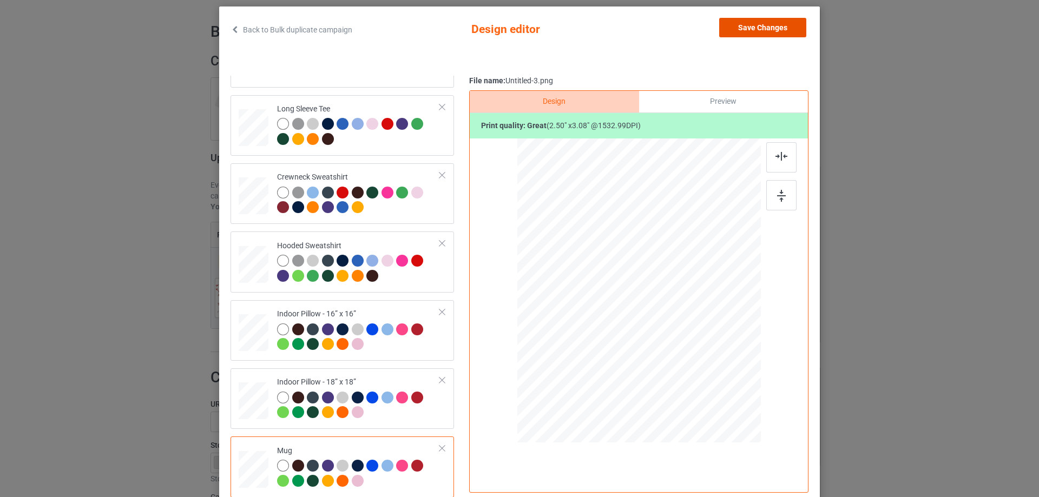
click at [764, 21] on button "Save Changes" at bounding box center [762, 27] width 87 height 19
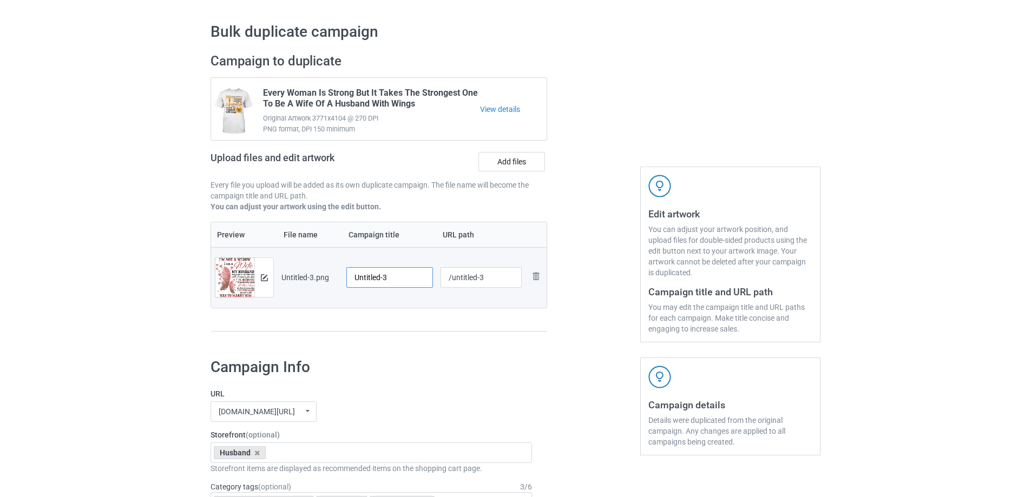
click at [401, 282] on input "Untitled-3" at bounding box center [389, 277] width 87 height 21
type input "U"
type input "I'm Not A Widow"
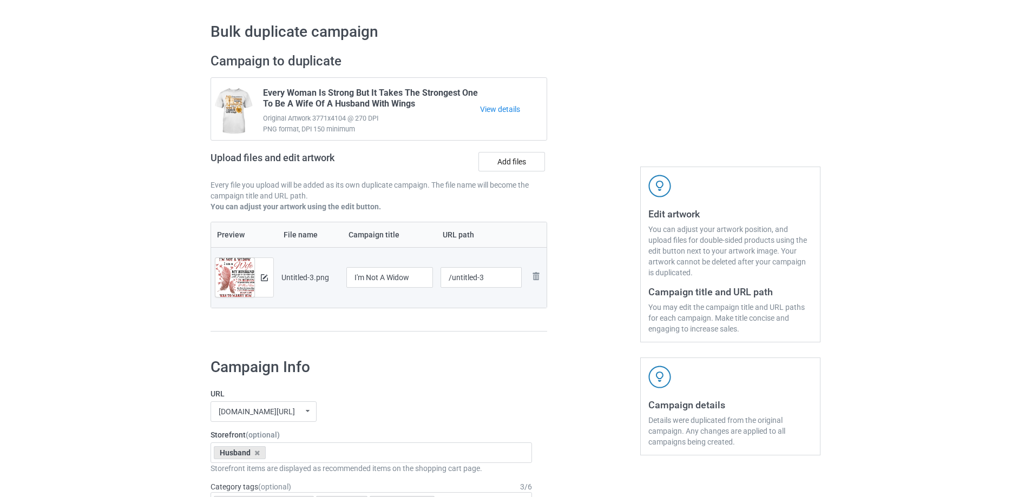
click at [394, 340] on div "Campaign to duplicate Every Woman Is Strong But It Takes The Strongest One To B…" at bounding box center [379, 197] width 352 height 305
drag, startPoint x: 450, startPoint y: 281, endPoint x: 506, endPoint y: 281, distance: 56.3
click at [506, 281] on input "/untitled-3" at bounding box center [481, 277] width 82 height 21
type input "/hina45"
click at [565, 315] on div at bounding box center [594, 197] width 78 height 305
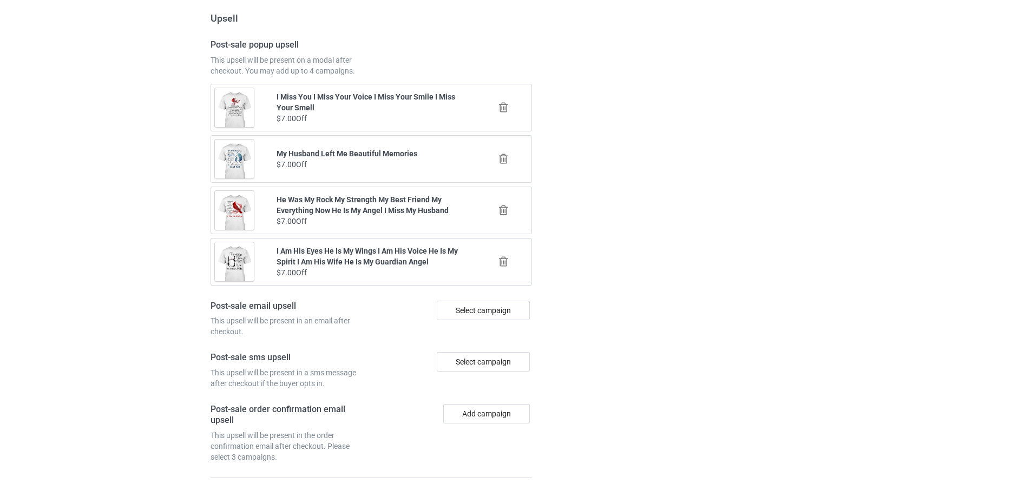
scroll to position [1260, 0]
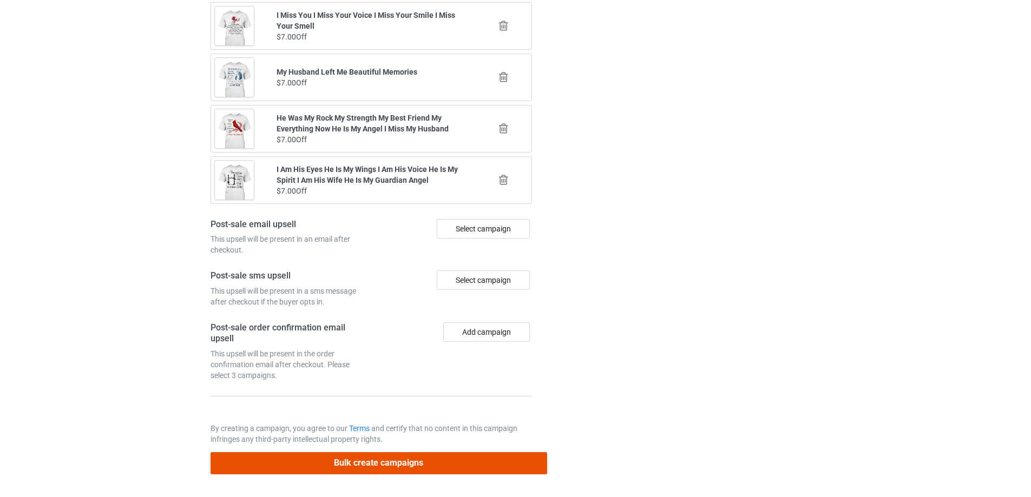
click at [425, 461] on button "Bulk create campaigns" at bounding box center [378, 463] width 337 height 22
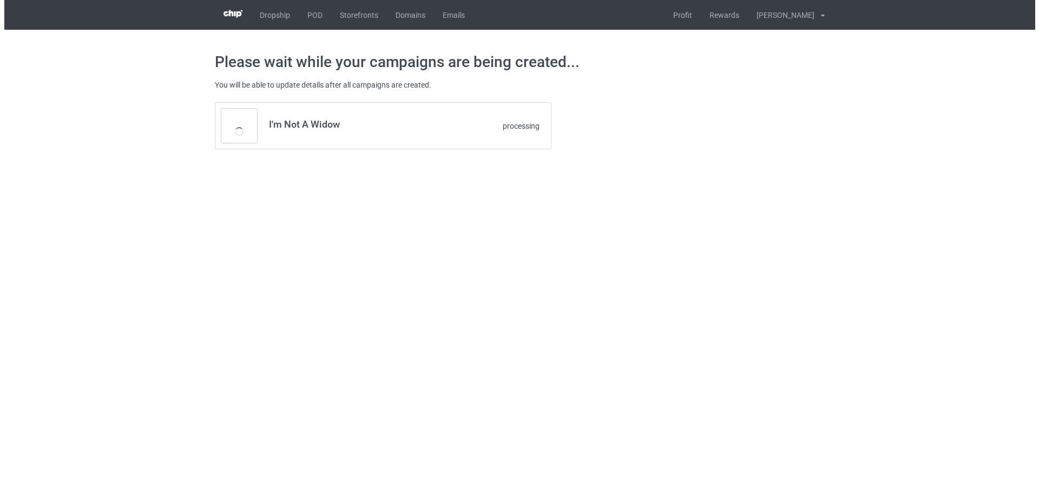
scroll to position [0, 0]
click at [308, 125] on h3 "I'm Not A Widow" at bounding box center [353, 124] width 171 height 12
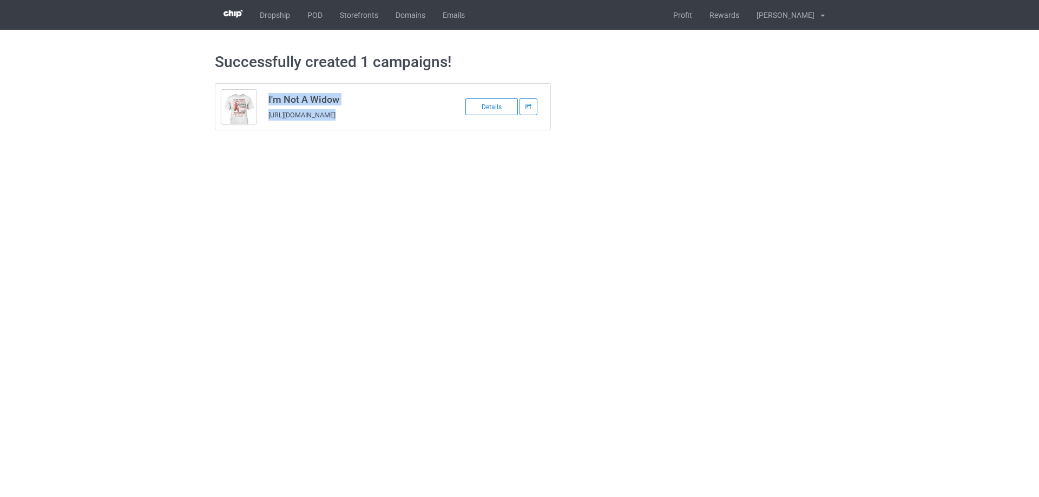
click at [419, 123] on td "I'm Not A Widow https://www.sendinglovetoheaven.com/hina45" at bounding box center [353, 107] width 183 height 46
drag, startPoint x: 421, startPoint y: 115, endPoint x: 263, endPoint y: 120, distance: 158.1
click at [263, 120] on td "I'm Not A Widow https://www.sendinglovetoheaven.com/hina45" at bounding box center [353, 107] width 183 height 46
copy link "https://www.sendinglovetoheaven.com/hina45"
